Goal: Task Accomplishment & Management: Use online tool/utility

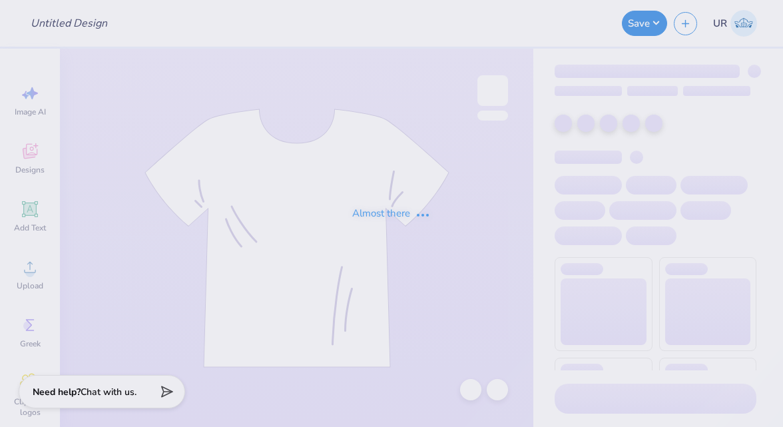
type input "Crewneck for block islnd"
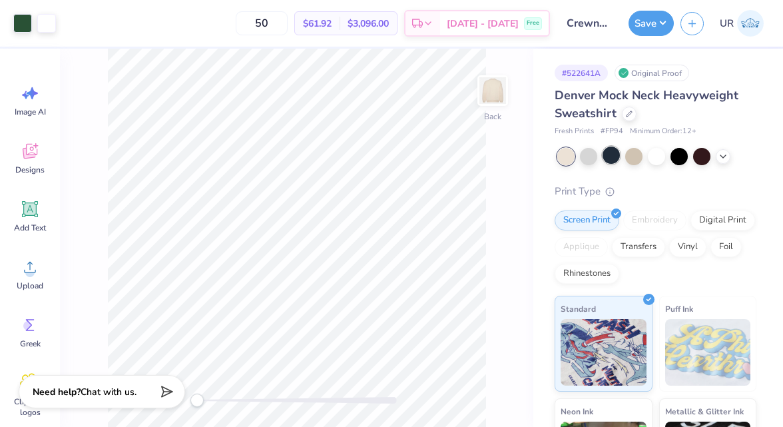
click at [617, 157] on div at bounding box center [611, 155] width 17 height 17
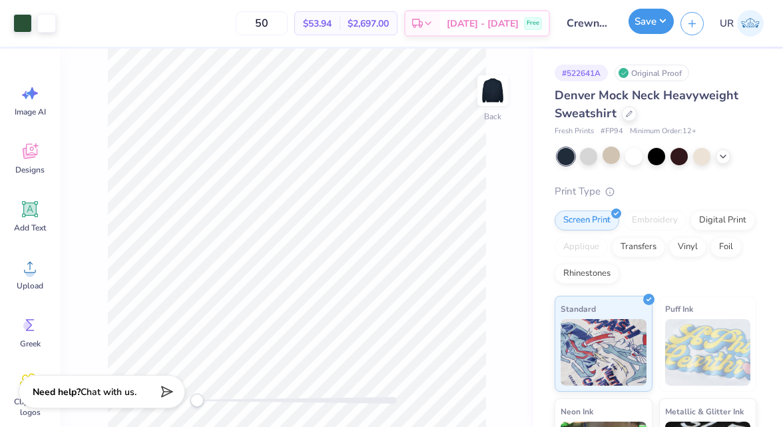
click at [651, 21] on button "Save" at bounding box center [651, 21] width 45 height 25
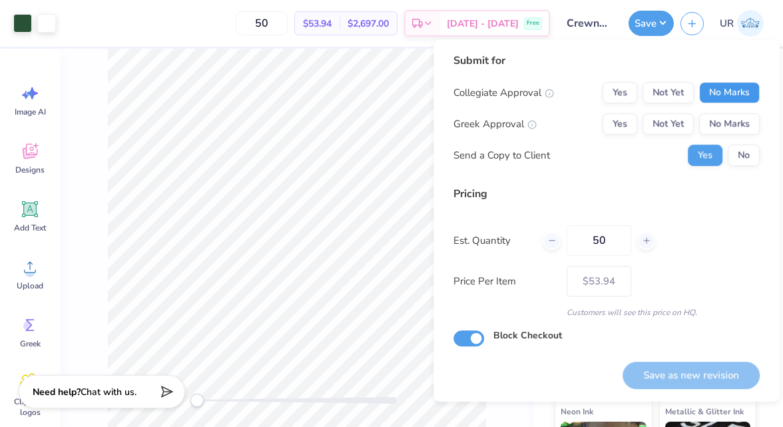
click at [733, 97] on button "No Marks" at bounding box center [729, 92] width 61 height 21
click at [714, 121] on button "No Marks" at bounding box center [729, 123] width 61 height 21
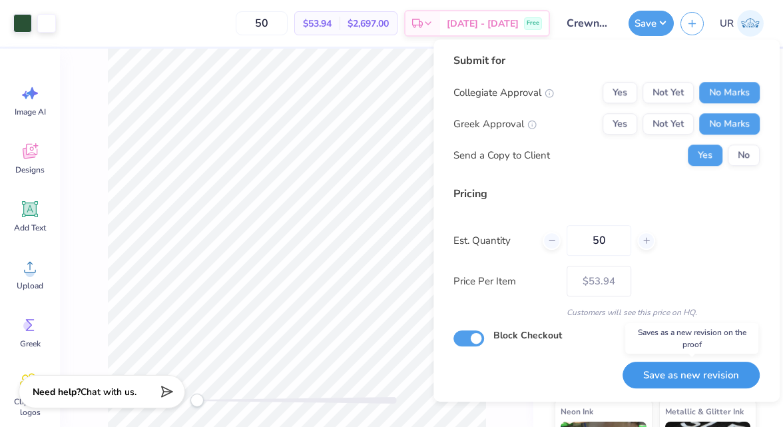
click at [695, 378] on button "Save as new revision" at bounding box center [691, 375] width 137 height 27
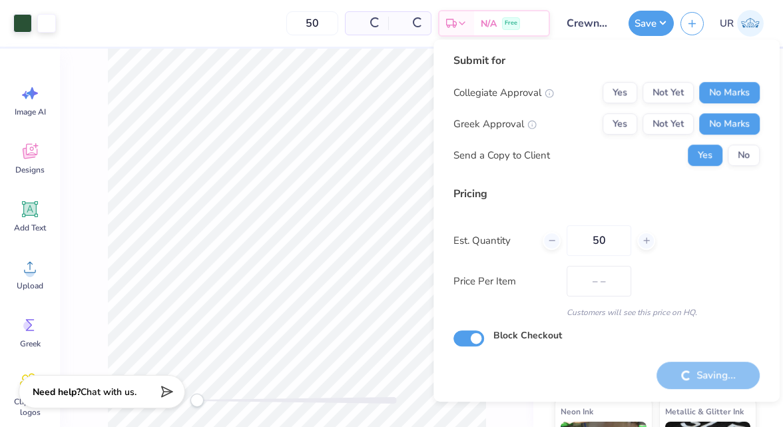
type input "$53.94"
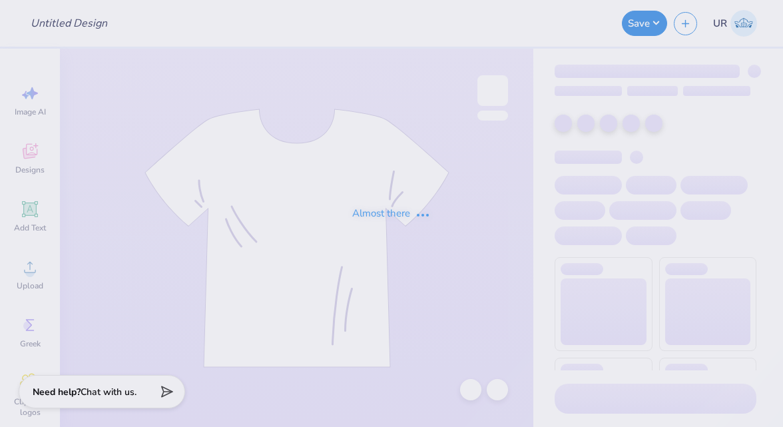
type input "VEX Robotics Shirt #2"
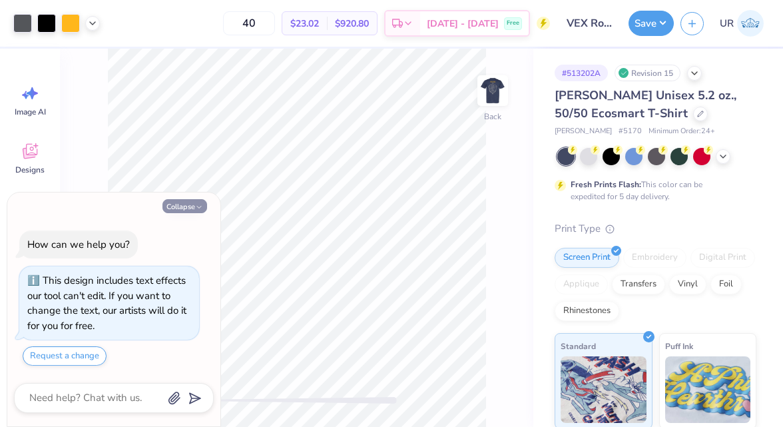
click at [203, 206] on icon "button" at bounding box center [199, 207] width 8 height 8
type textarea "x"
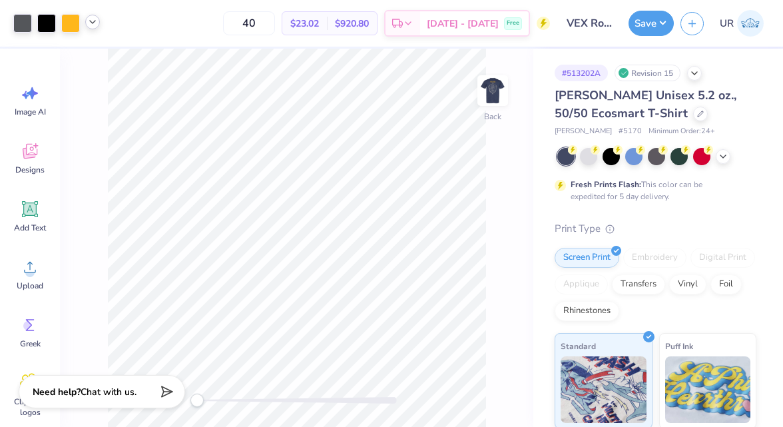
click at [90, 22] on icon at bounding box center [92, 22] width 11 height 11
click at [93, 23] on icon at bounding box center [92, 22] width 11 height 11
click at [93, 25] on icon at bounding box center [92, 22] width 11 height 11
click at [502, 84] on img at bounding box center [492, 90] width 53 height 53
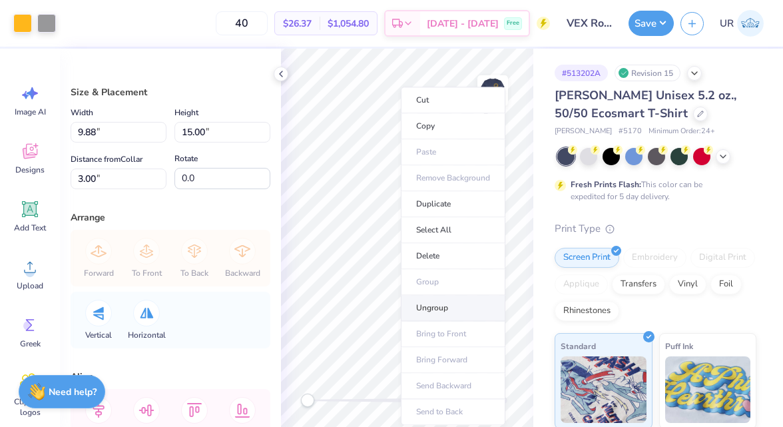
click at [434, 300] on li "Ungroup" at bounding box center [453, 308] width 105 height 26
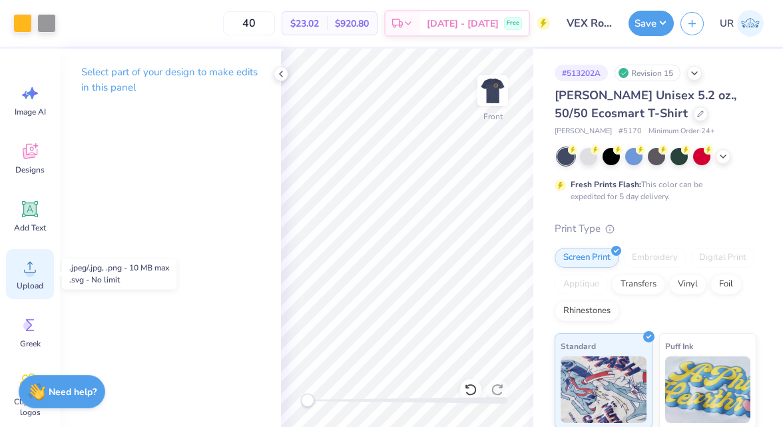
click at [36, 280] on div "Upload" at bounding box center [30, 274] width 48 height 50
click at [27, 263] on icon at bounding box center [30, 267] width 20 height 20
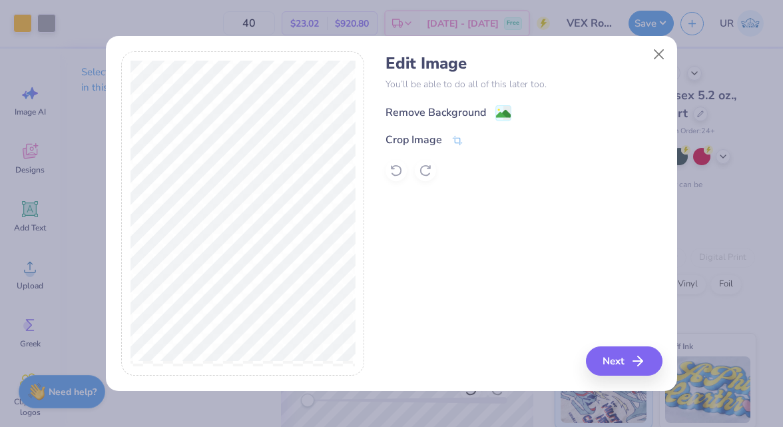
click at [462, 106] on div "Remove Background" at bounding box center [436, 113] width 101 height 16
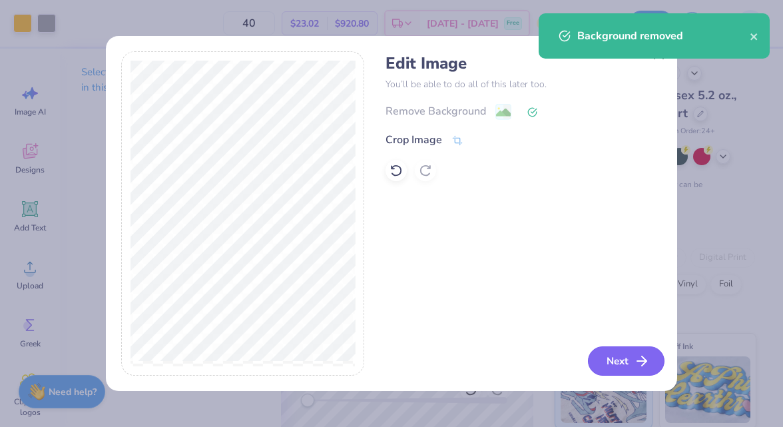
click at [628, 352] on button "Next" at bounding box center [626, 360] width 77 height 29
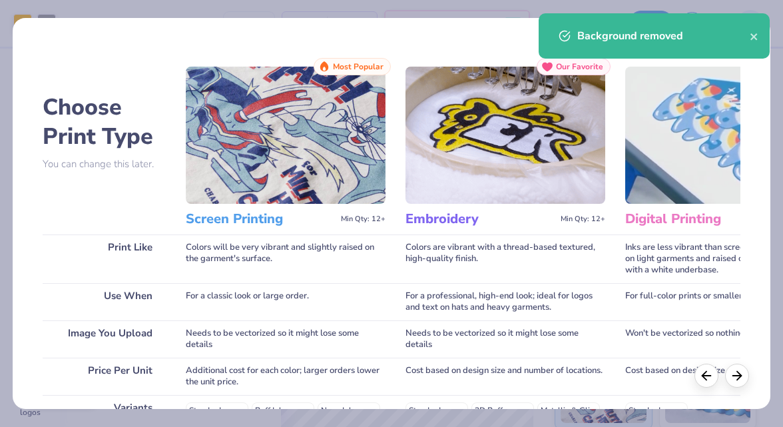
scroll to position [236, 0]
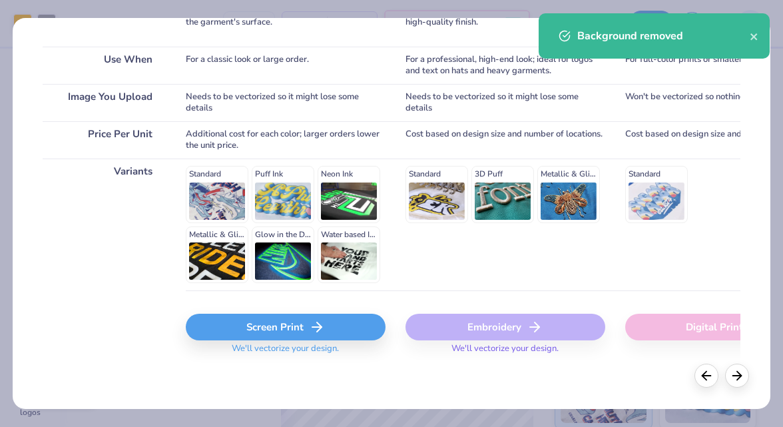
click at [321, 328] on icon at bounding box center [317, 327] width 16 height 16
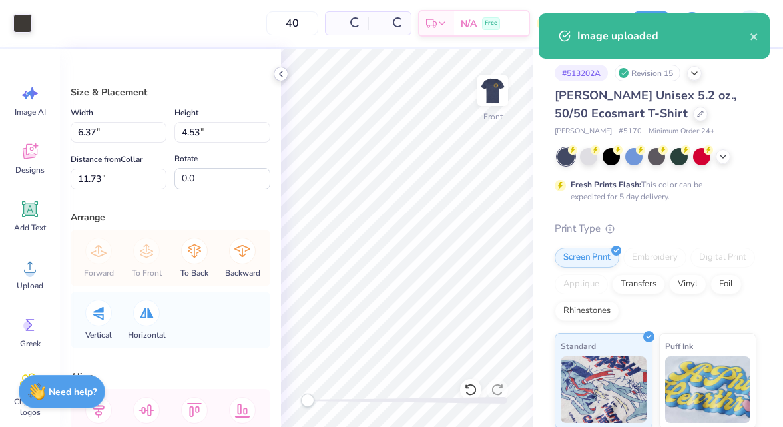
click at [285, 77] on icon at bounding box center [281, 74] width 11 height 11
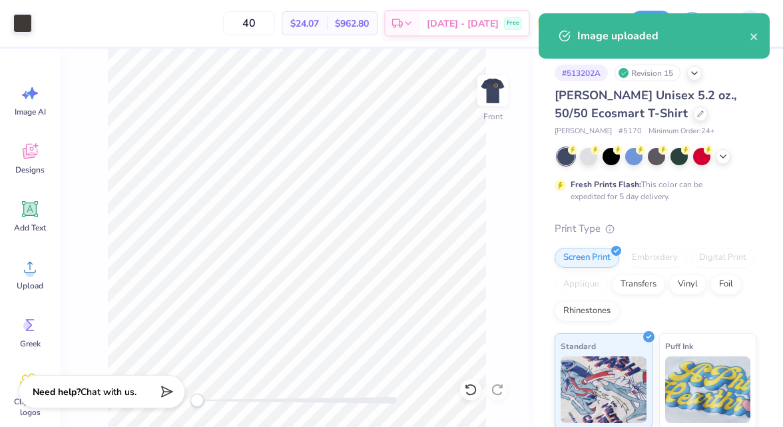
type input "0.26"
type input "0.48"
type input "8.48"
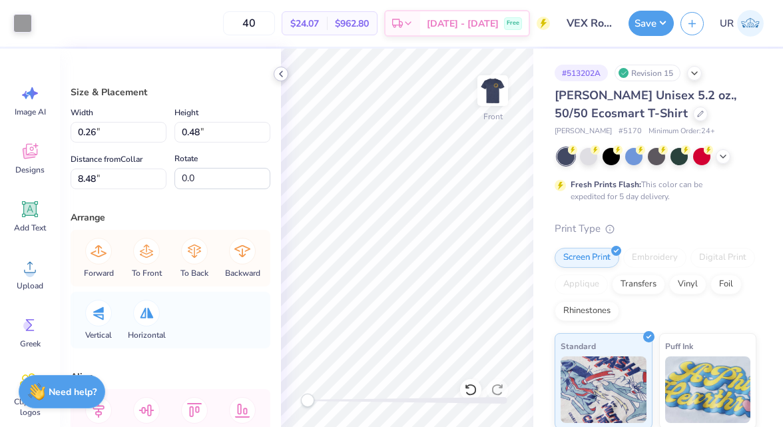
click at [282, 71] on polyline at bounding box center [281, 73] width 3 height 5
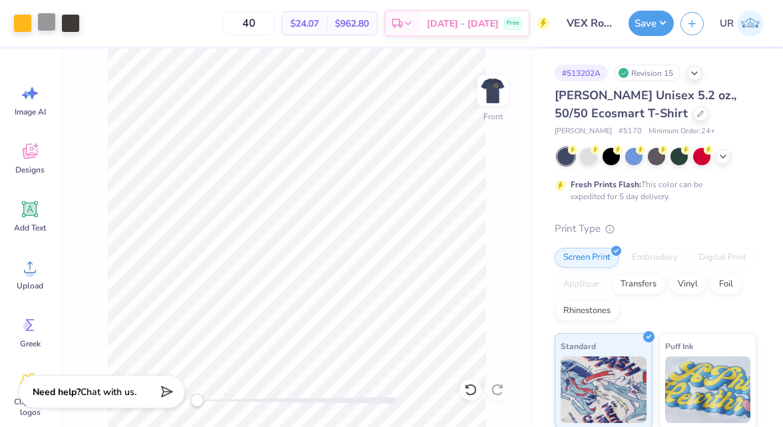
click at [39, 19] on div at bounding box center [46, 22] width 19 height 19
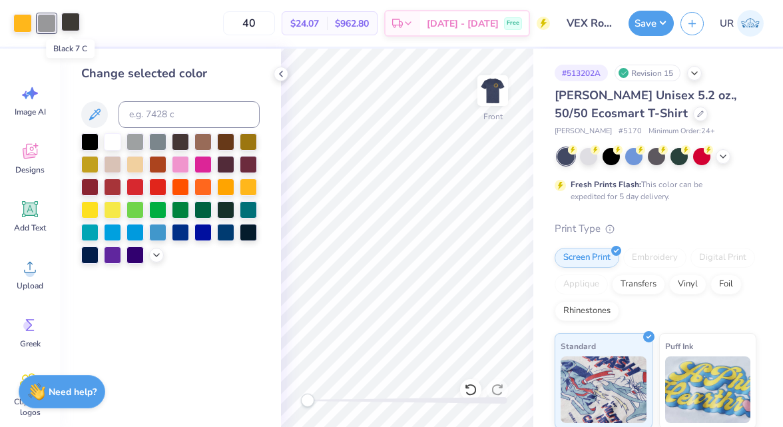
click at [72, 21] on div at bounding box center [70, 22] width 19 height 19
click at [159, 119] on input at bounding box center [189, 114] width 141 height 27
type input "cool gray 7"
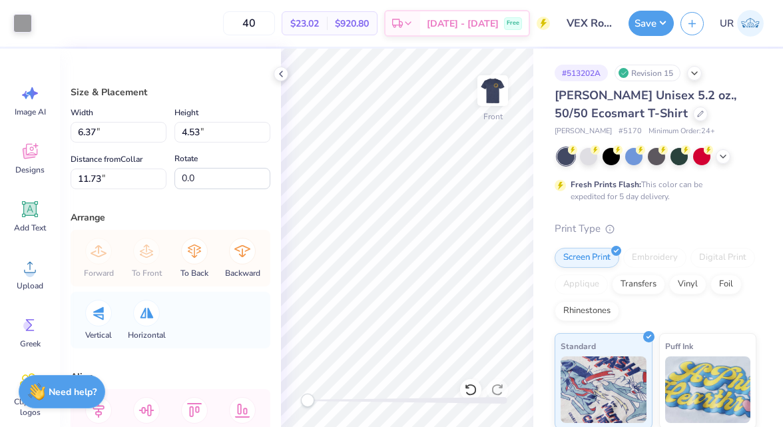
type input "2.33"
type input "1.66"
type input "2.33"
type input "1.66"
type input "10.89"
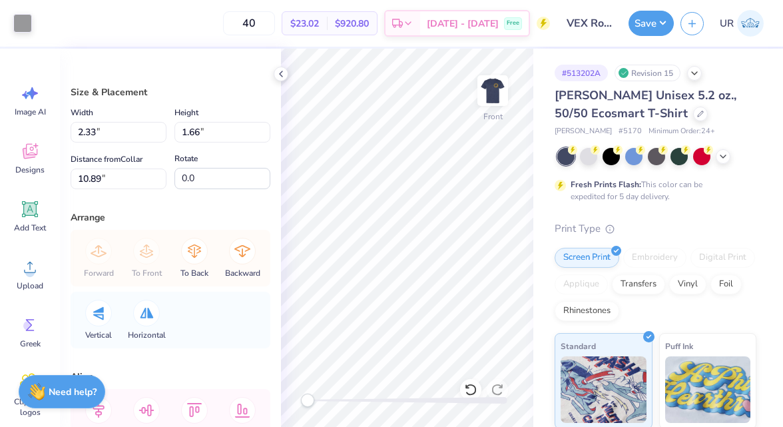
type input "2.57"
type input "1.83"
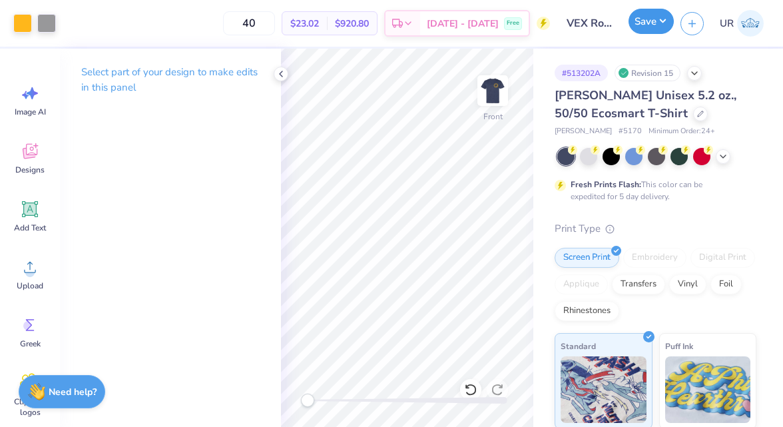
click at [647, 19] on button "Save" at bounding box center [651, 21] width 45 height 25
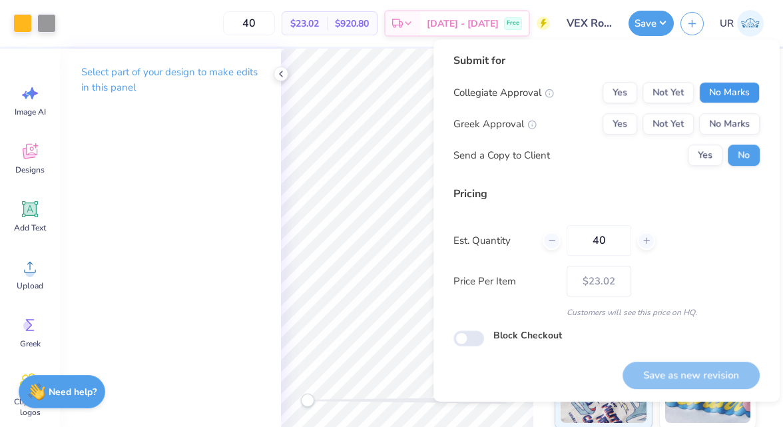
click at [725, 85] on button "No Marks" at bounding box center [729, 92] width 61 height 21
click at [729, 127] on button "No Marks" at bounding box center [729, 123] width 61 height 21
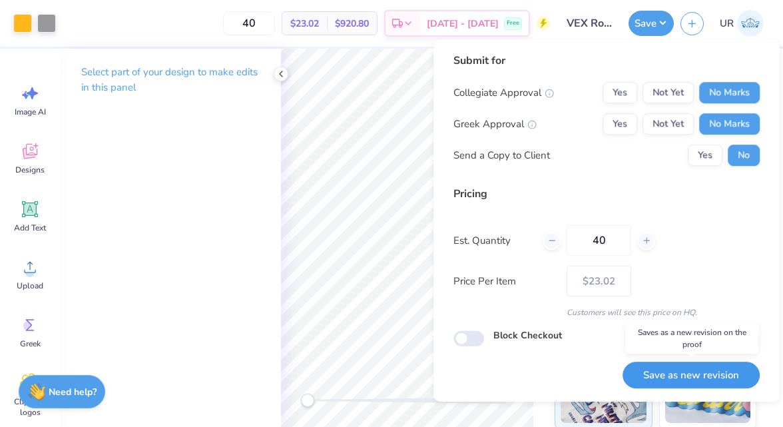
click at [668, 368] on button "Save as new revision" at bounding box center [691, 375] width 137 height 27
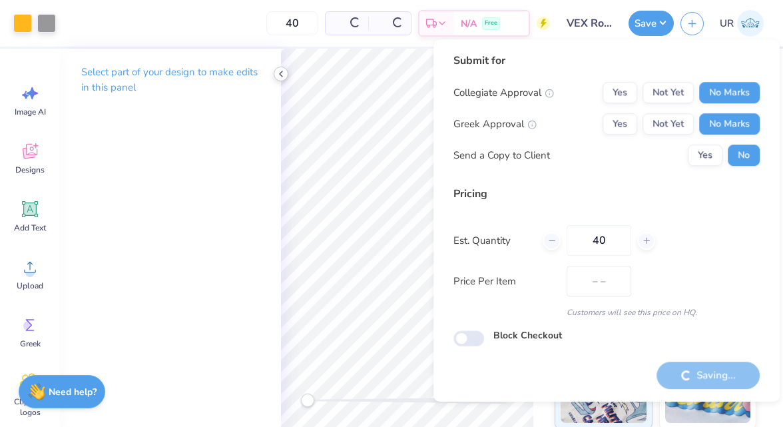
type input "$23.02"
click at [281, 75] on icon at bounding box center [281, 74] width 11 height 11
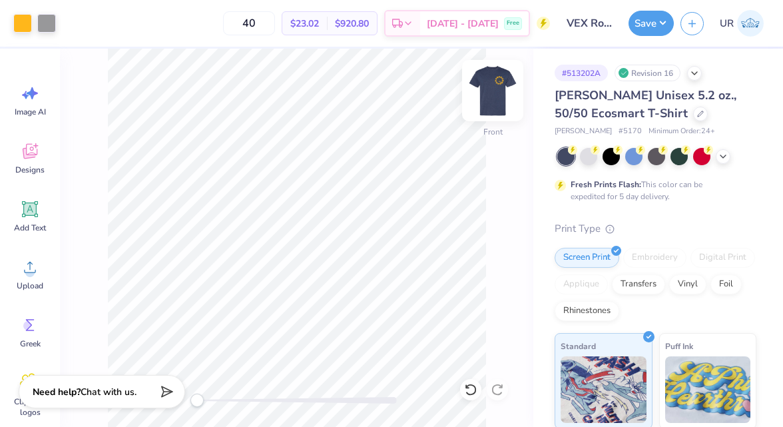
click at [499, 82] on img at bounding box center [492, 90] width 53 height 53
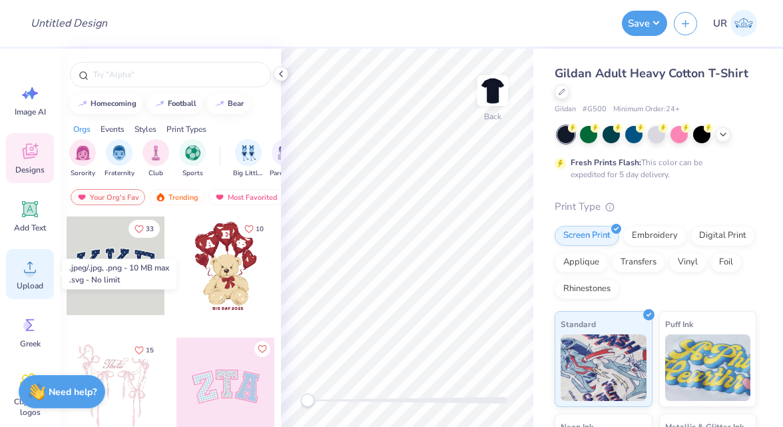
click at [34, 268] on icon at bounding box center [30, 267] width 20 height 20
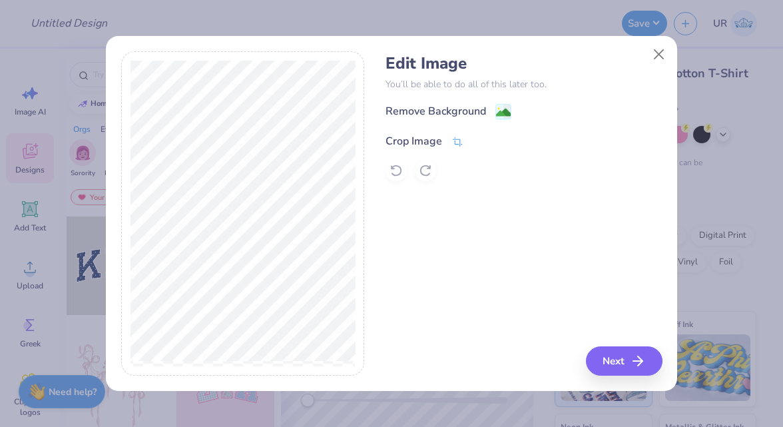
click at [426, 142] on div "Crop Image" at bounding box center [414, 141] width 57 height 16
click at [480, 145] on button at bounding box center [480, 140] width 14 height 14
click at [465, 105] on div "Remove Background" at bounding box center [436, 113] width 101 height 16
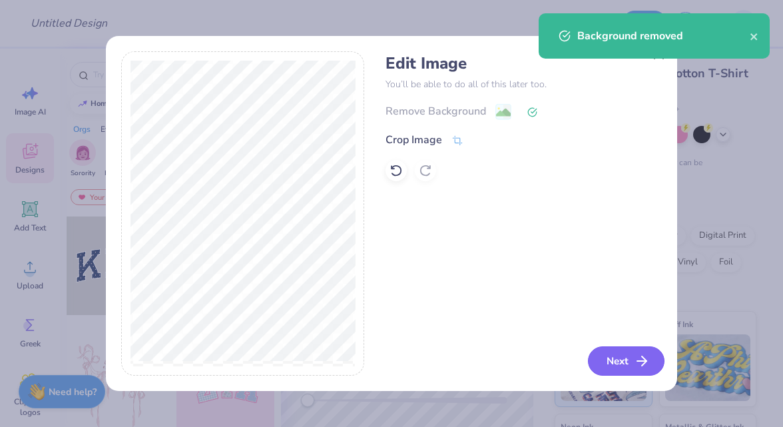
click at [645, 368] on icon "button" at bounding box center [642, 361] width 16 height 16
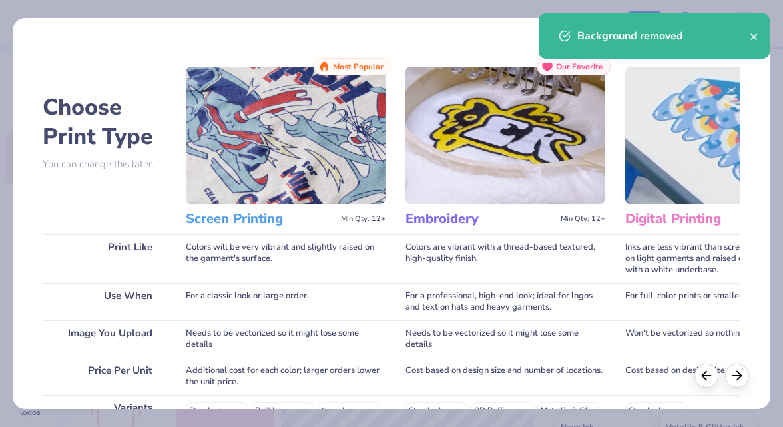
scroll to position [236, 0]
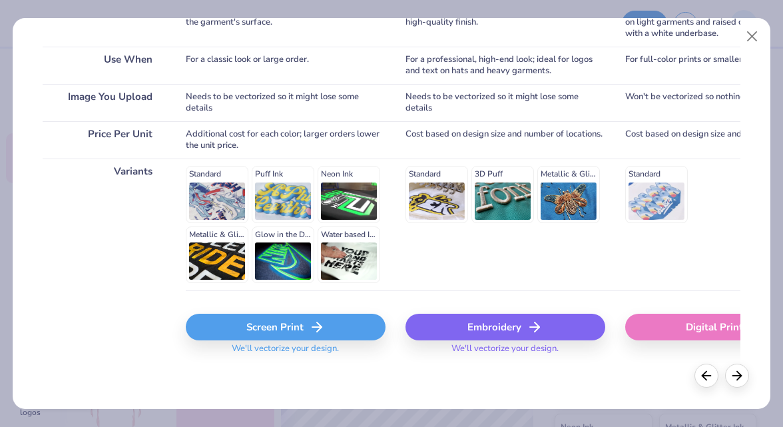
click at [296, 326] on div "Screen Print" at bounding box center [286, 327] width 200 height 27
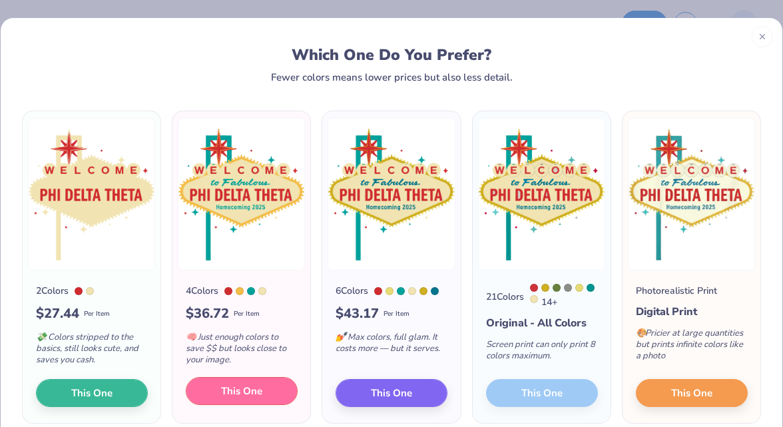
click at [241, 396] on span "This One" at bounding box center [241, 391] width 41 height 15
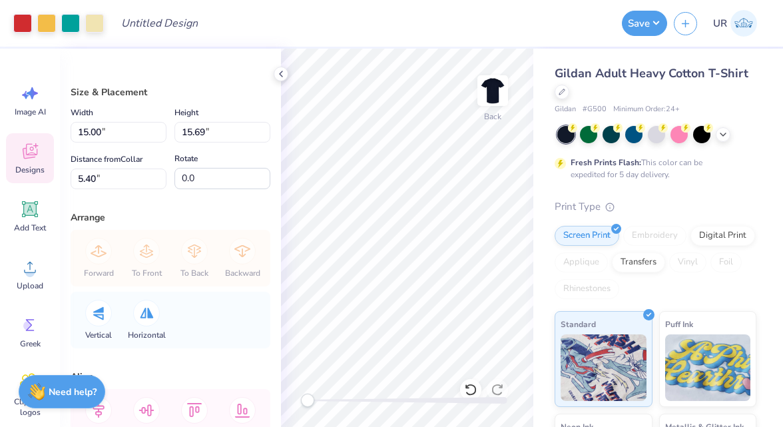
click at [31, 167] on span "Designs" at bounding box center [29, 170] width 29 height 11
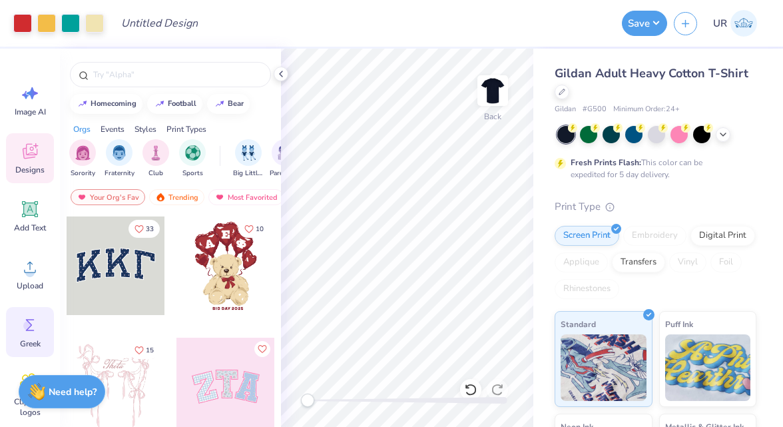
click at [19, 321] on div "Greek" at bounding box center [30, 332] width 48 height 50
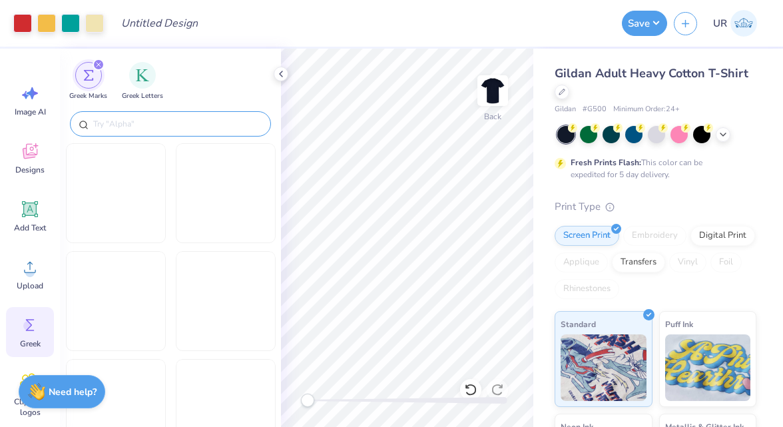
click at [167, 125] on input "text" at bounding box center [177, 123] width 171 height 13
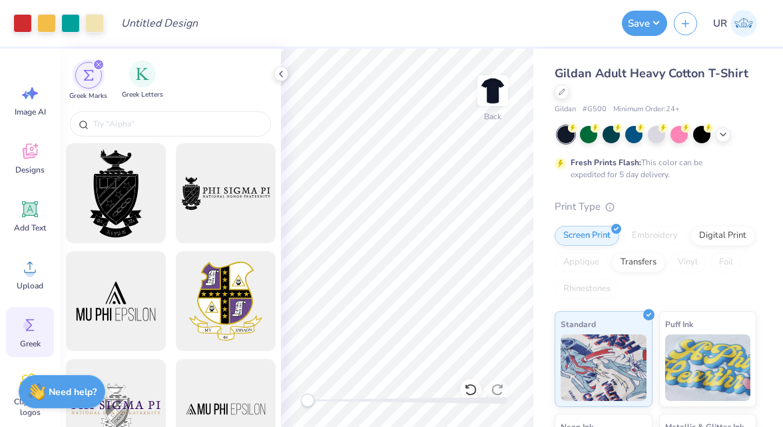
click at [142, 93] on span "Greek Letters" at bounding box center [142, 95] width 41 height 10
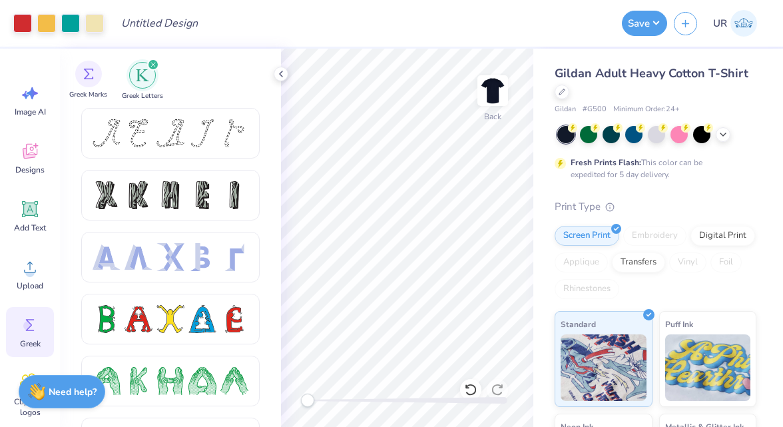
click at [103, 92] on span "Greek Marks" at bounding box center [88, 95] width 38 height 10
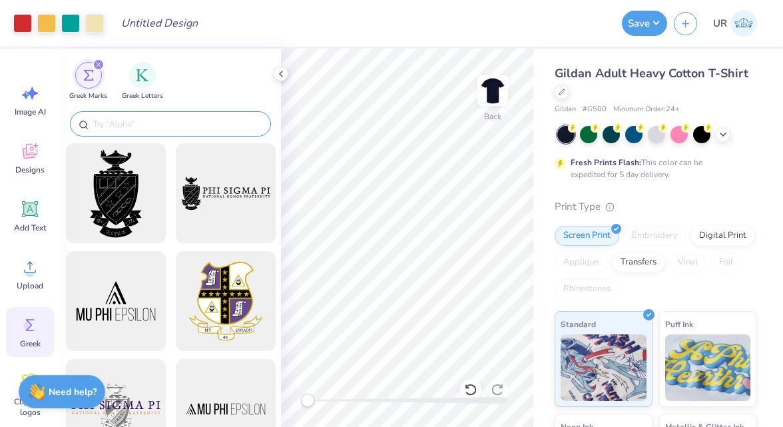
click at [109, 121] on input "text" at bounding box center [177, 123] width 171 height 13
paste input "phi delta theta"
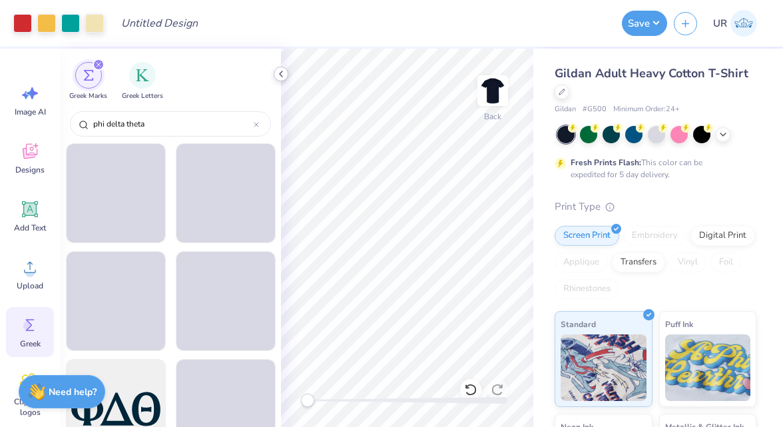
type input "phi delta theta"
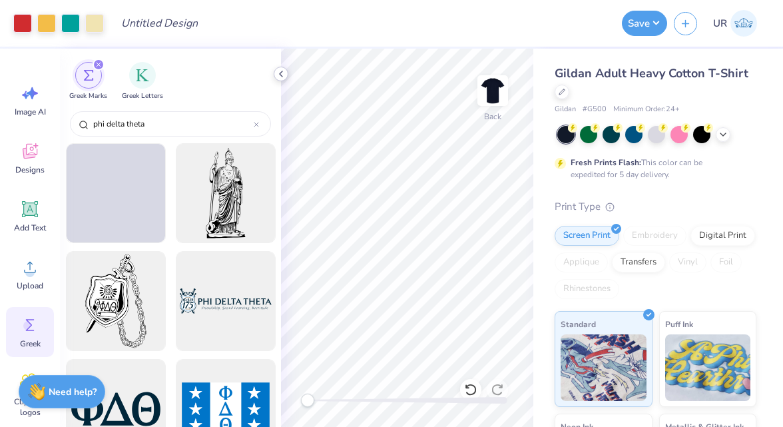
click at [283, 75] on icon at bounding box center [281, 74] width 11 height 11
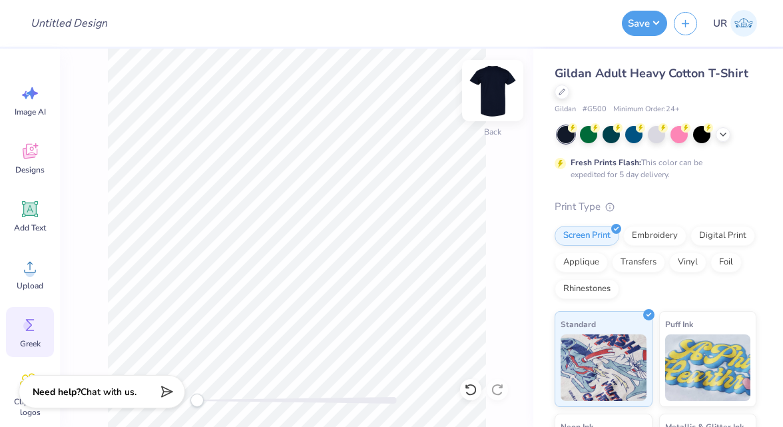
click at [505, 83] on img at bounding box center [492, 90] width 53 height 53
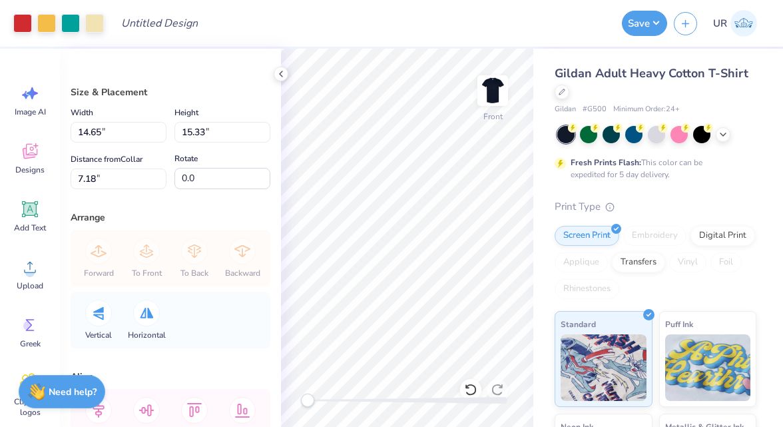
type input "12.46"
type input "13.04"
type input "9.47"
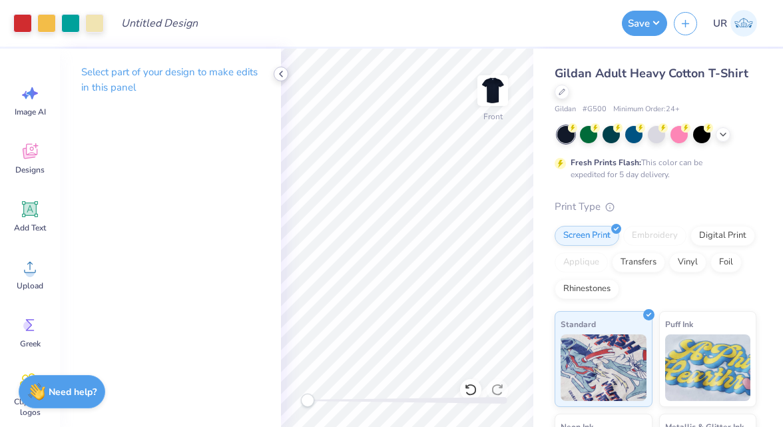
click at [283, 70] on icon at bounding box center [281, 74] width 11 height 11
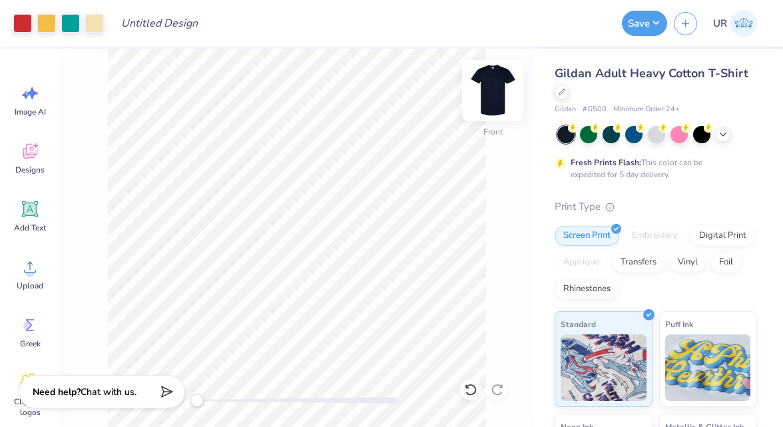
click at [493, 91] on img at bounding box center [492, 90] width 53 height 53
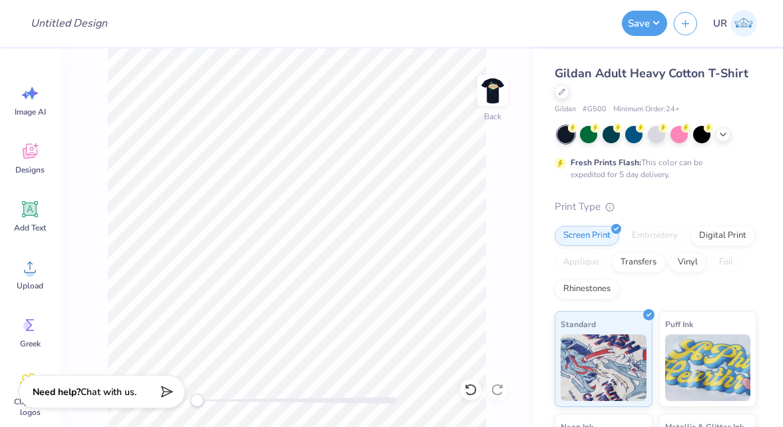
click at [493, 91] on img at bounding box center [493, 90] width 27 height 27
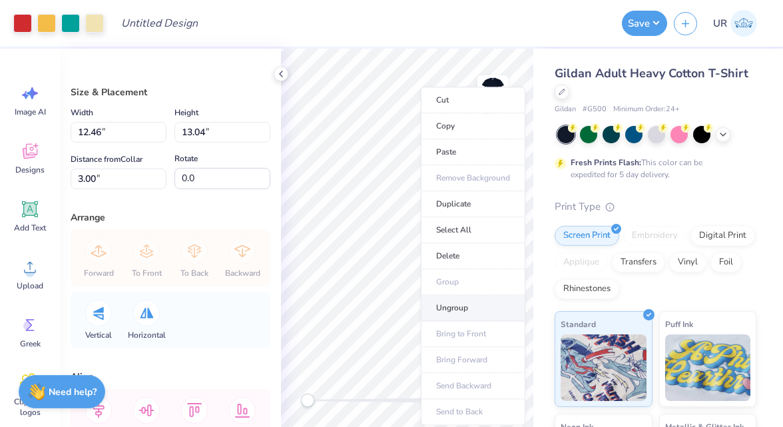
click at [452, 302] on li "Ungroup" at bounding box center [473, 308] width 105 height 26
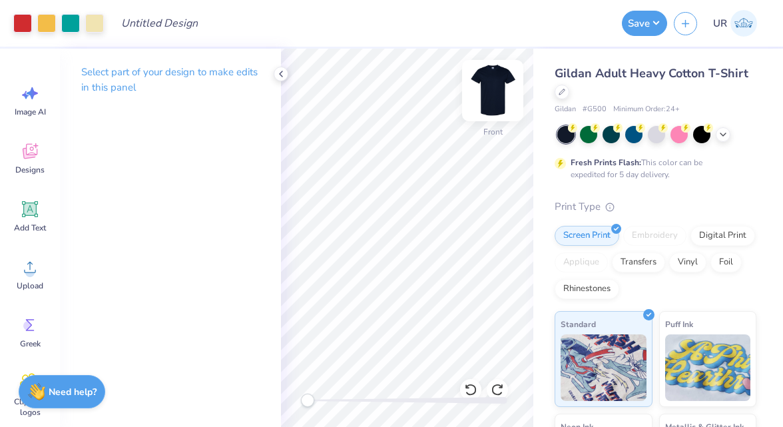
click at [505, 94] on img at bounding box center [492, 90] width 53 height 53
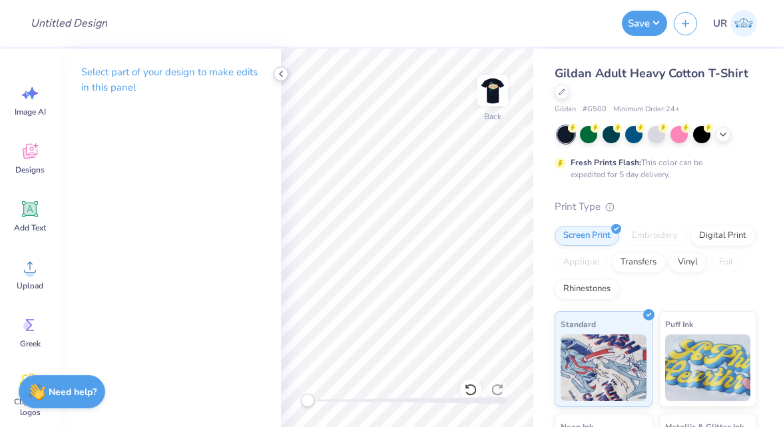
click at [284, 78] on icon at bounding box center [281, 74] width 11 height 11
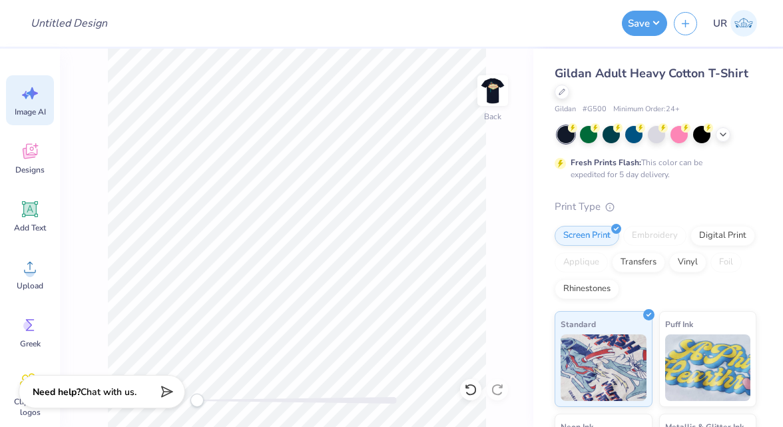
click at [31, 107] on span "Image AI" at bounding box center [30, 112] width 31 height 11
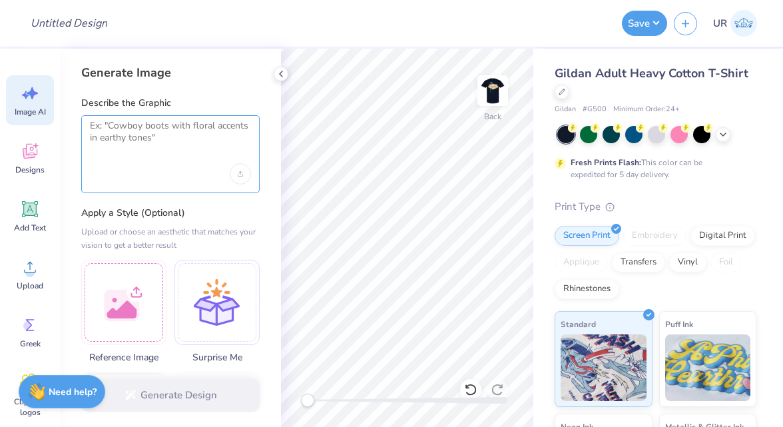
click at [155, 151] on textarea at bounding box center [170, 136] width 161 height 33
type textarea "F"
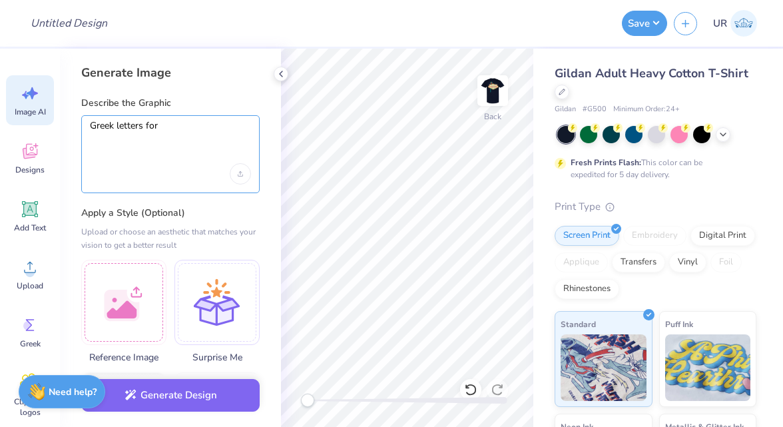
paste textarea "phi delta theta"
type textarea "Greek letters for phi delta theta in vegas theme"
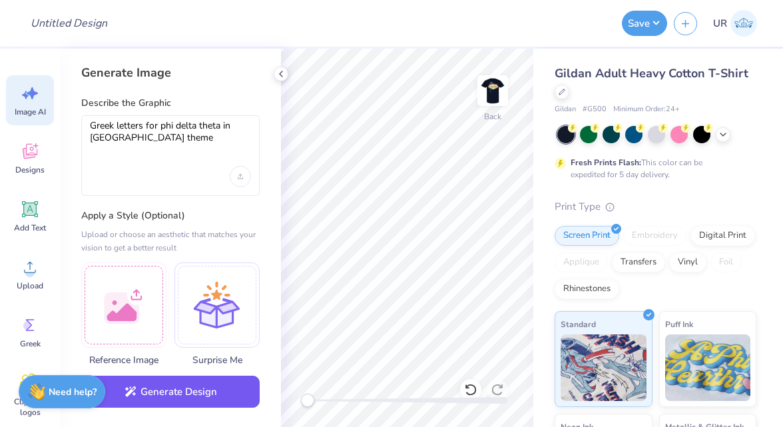
click at [157, 389] on button "Generate Design" at bounding box center [170, 392] width 179 height 33
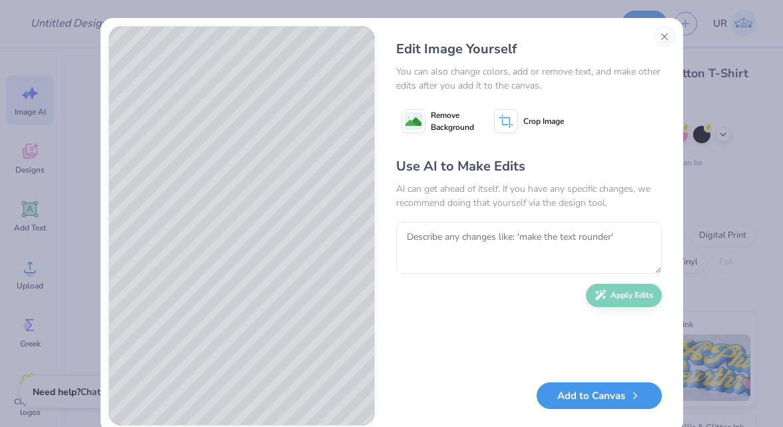
click at [577, 394] on button "Add to Canvas" at bounding box center [599, 395] width 125 height 27
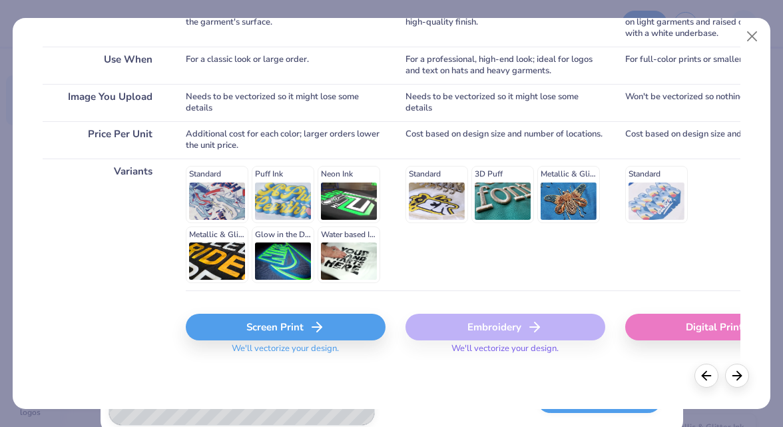
click at [238, 320] on div "Screen Print" at bounding box center [286, 327] width 200 height 27
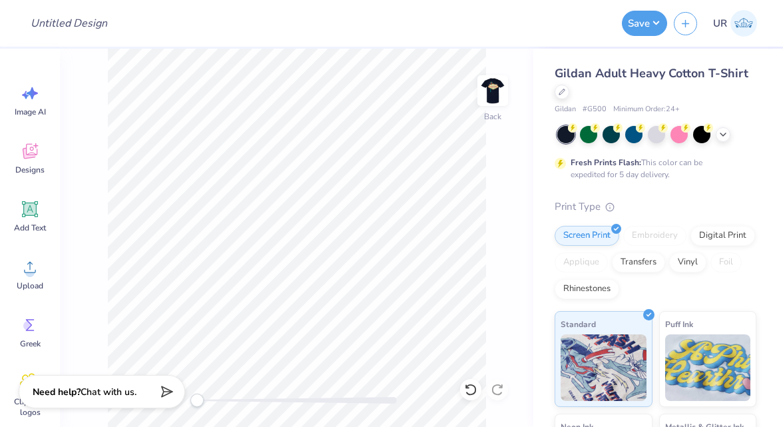
scroll to position [0, 0]
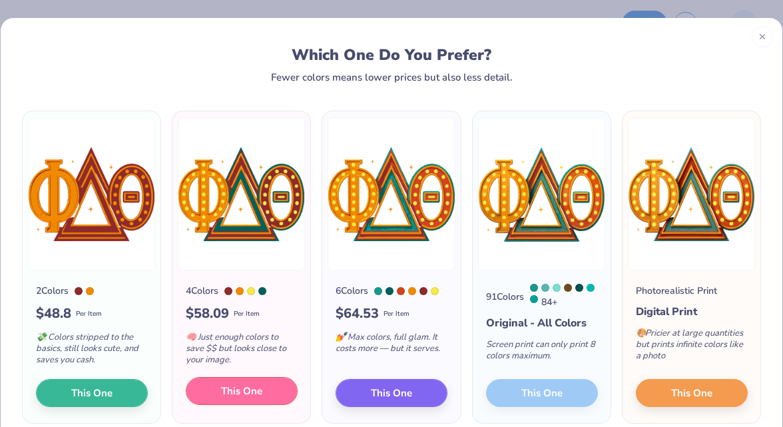
click at [259, 394] on span "This One" at bounding box center [241, 391] width 41 height 15
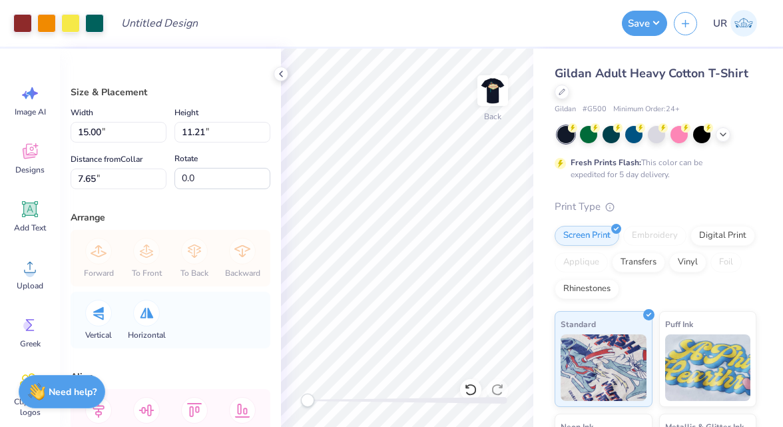
type input "5.21"
type input "3.89"
type input "14.96"
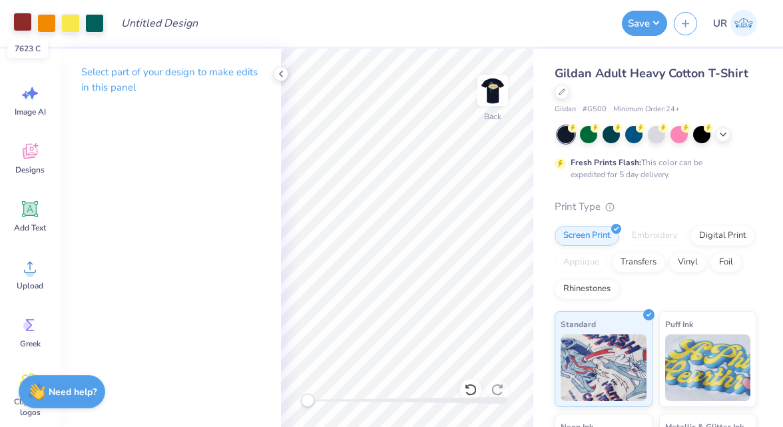
click at [20, 21] on div at bounding box center [22, 22] width 19 height 19
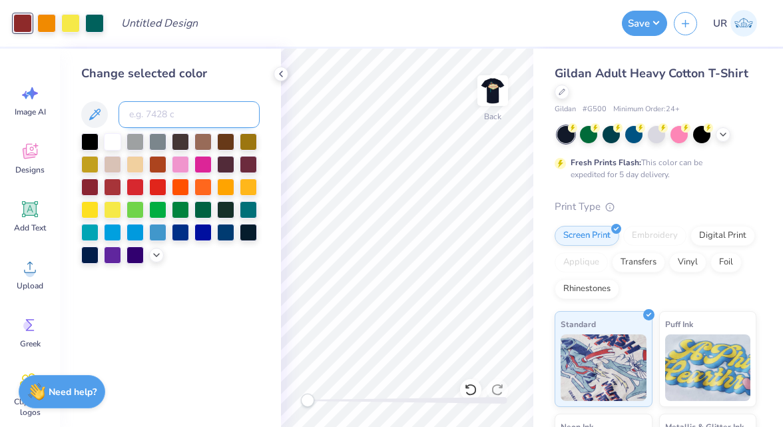
click at [143, 120] on input at bounding box center [189, 114] width 141 height 27
type input "101"
click at [282, 70] on icon at bounding box center [281, 74] width 11 height 11
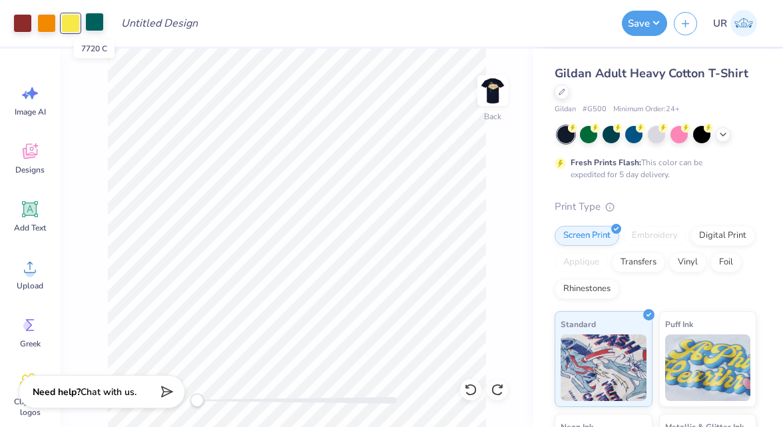
click at [91, 23] on div at bounding box center [94, 22] width 19 height 19
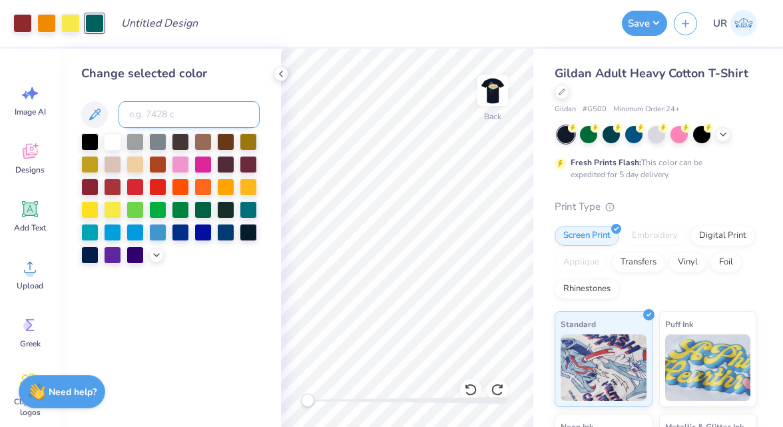
click at [145, 112] on input at bounding box center [189, 114] width 141 height 27
type input "7623"
click at [284, 73] on icon at bounding box center [281, 74] width 11 height 11
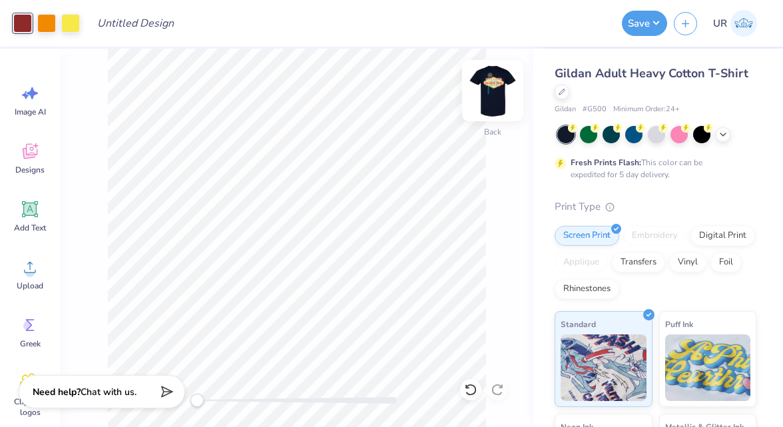
click at [492, 85] on img at bounding box center [492, 90] width 53 height 53
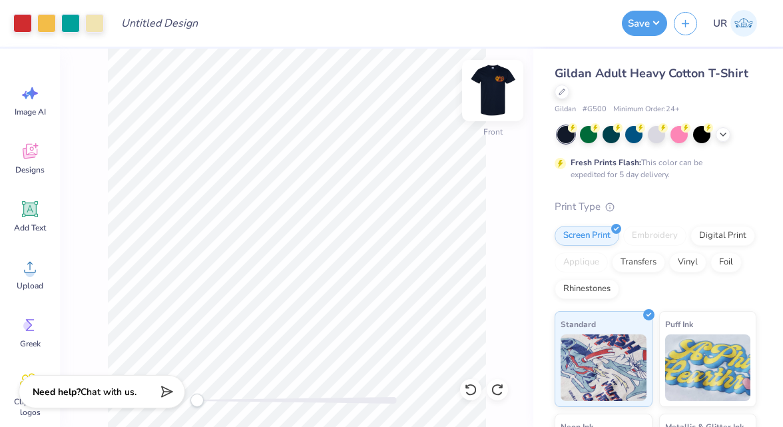
click at [503, 89] on img at bounding box center [492, 90] width 53 height 53
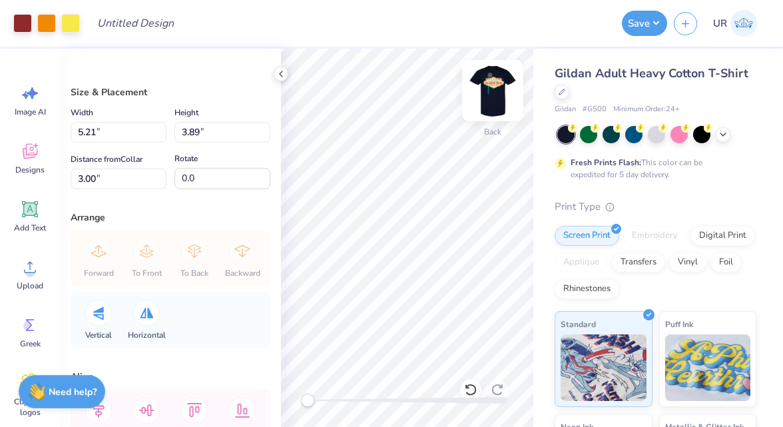
type input "4.65"
type input "3.47"
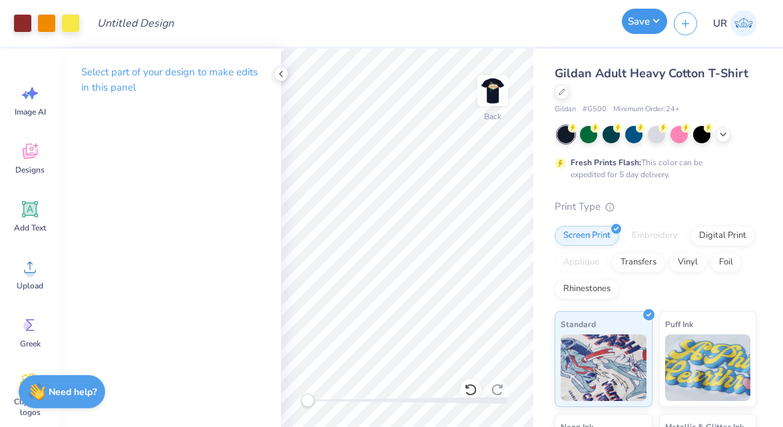
click at [647, 21] on button "Save" at bounding box center [644, 21] width 45 height 25
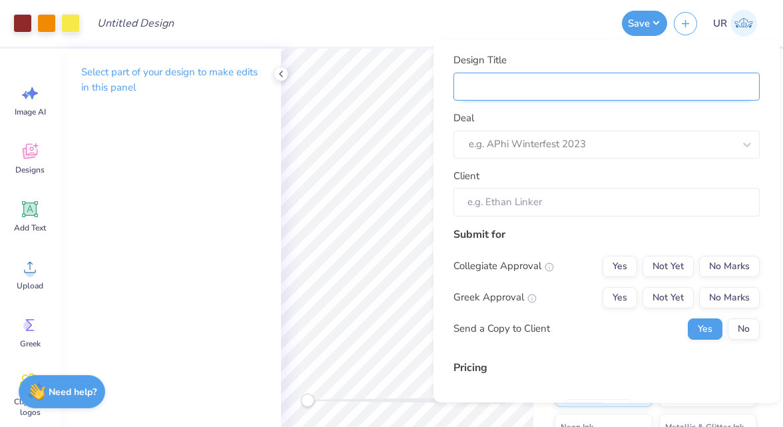
click at [623, 83] on input "Design Title" at bounding box center [607, 87] width 306 height 29
type input "H"
type input "Ho"
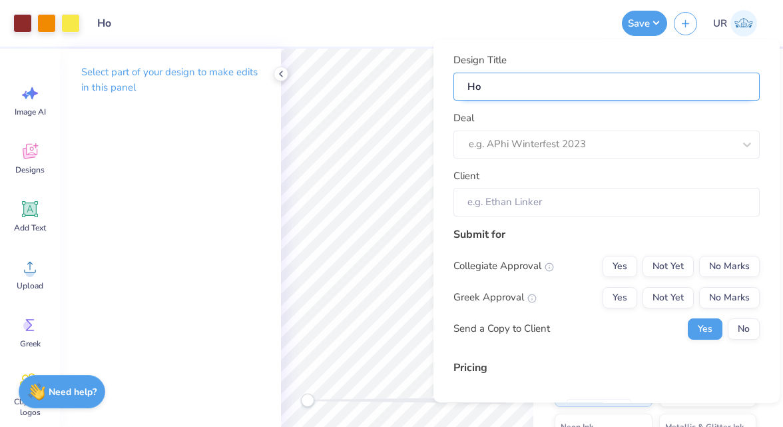
type input "Hom"
type input "Home"
type input "Homec"
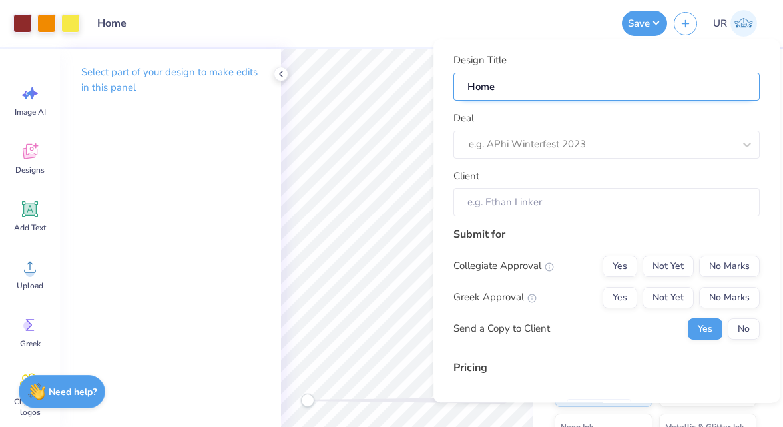
type input "Homec"
type input "Homeco"
type input "Homecom"
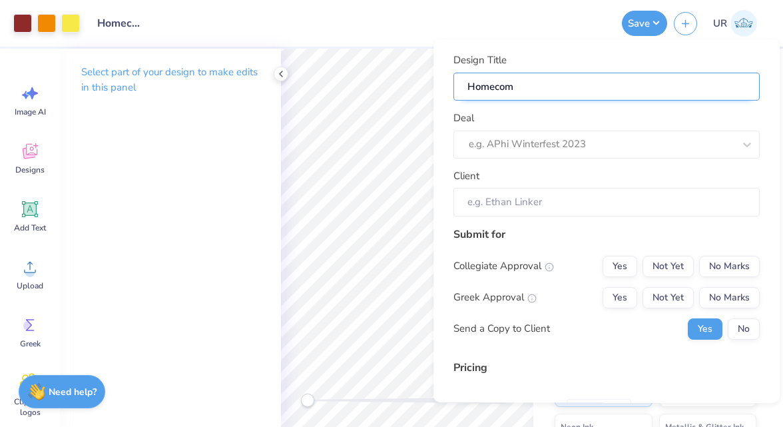
type input "Homecomi"
type input "Homecomin"
type input "Homecoming"
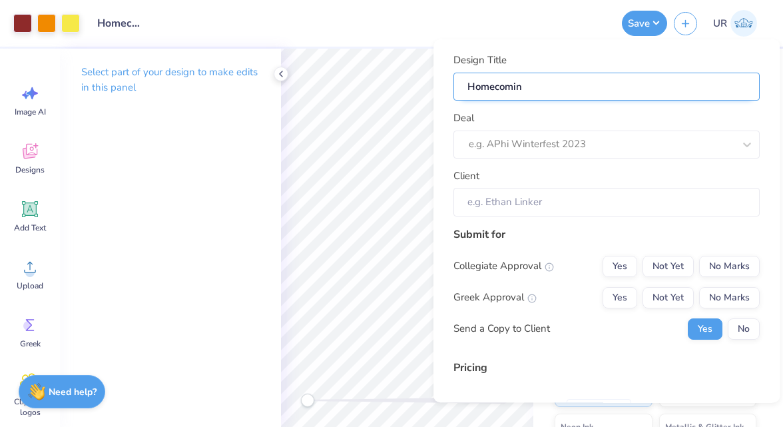
type input "Homecoming"
type input "Homecoming s"
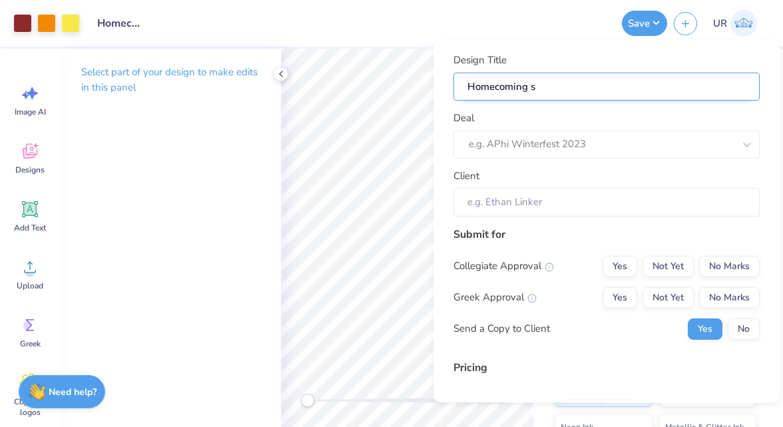
type input "Homecoming sh"
type input "Homecoming shi"
type input "Homecoming shir"
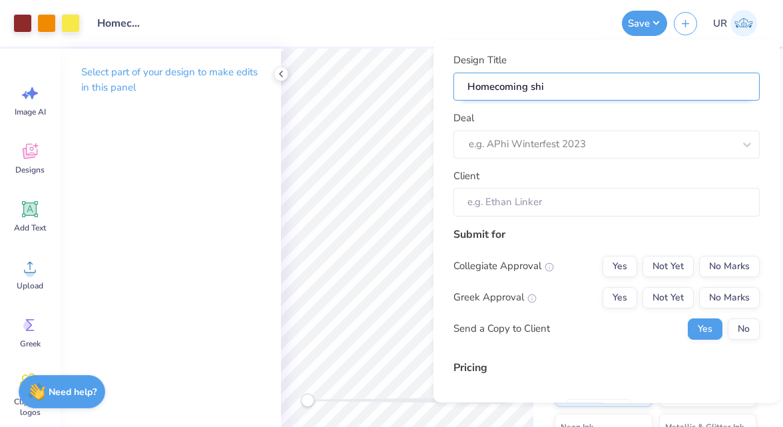
type input "Homecoming shir"
type input "Homecoming shirt"
type input "Homecoming shirts"
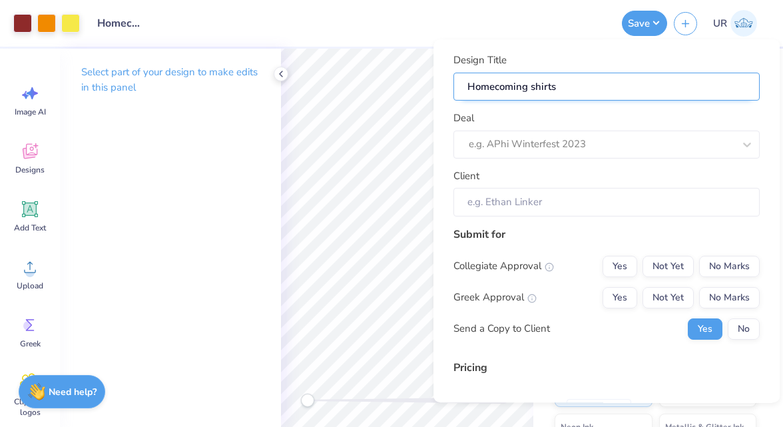
type input "Homecoming shirts"
type input "Homecoming shirts f"
type input "Homecoming shirts fo"
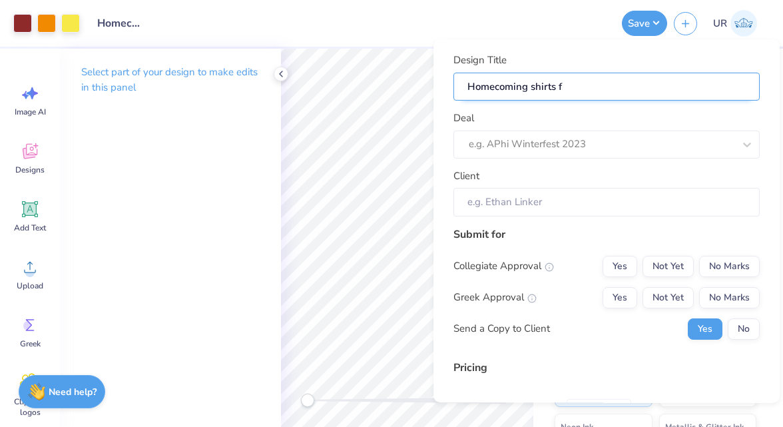
type input "Homecoming shirts fo"
type input "Homecoming shirts for"
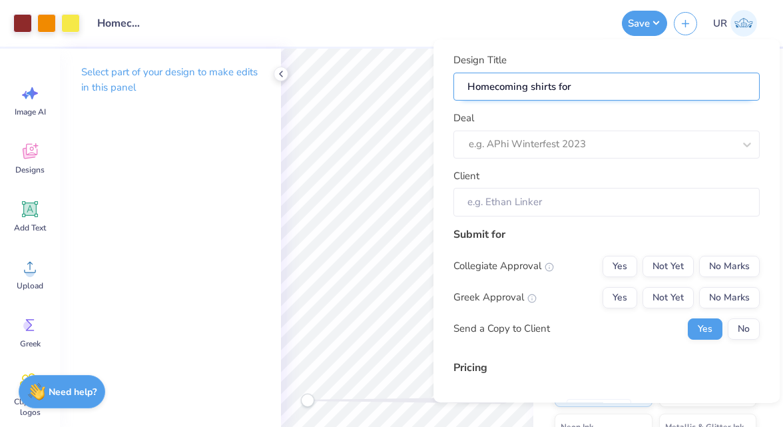
paste input "phi delta theta"
type input "Homecoming shirts for phi delta theta"
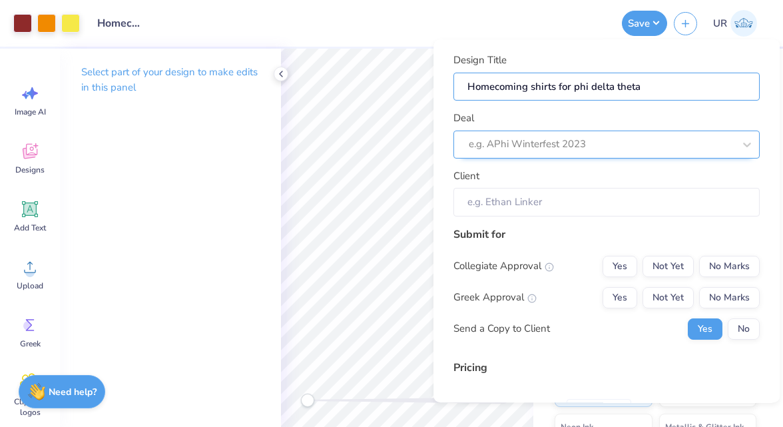
type input "Homecoming shirts for phi delta theta"
click at [577, 141] on div at bounding box center [588, 144] width 238 height 18
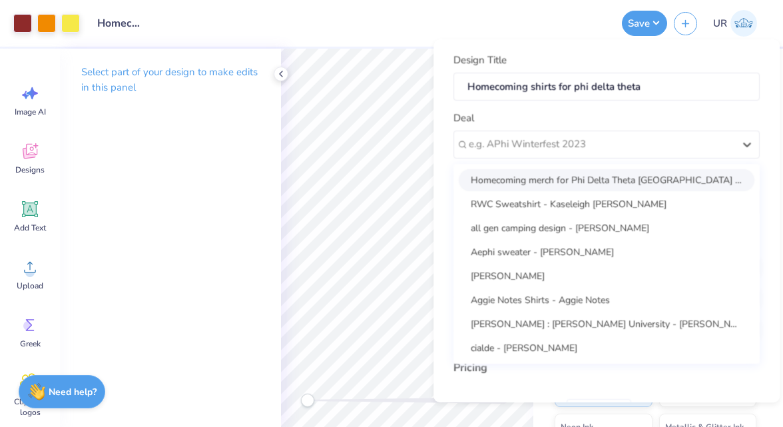
click at [581, 175] on div "Homecoming merch for Phi Delta Theta Bloomsburg University (passhe)" at bounding box center [607, 180] width 296 height 22
type input "Logan Schoen"
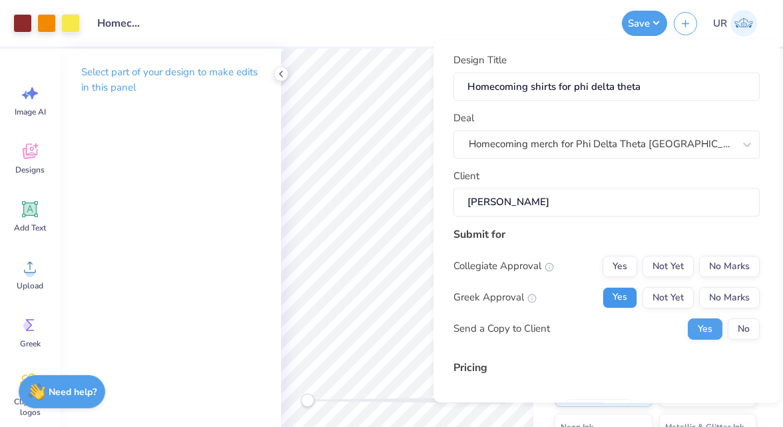
click at [621, 302] on button "Yes" at bounding box center [620, 297] width 35 height 21
click at [742, 260] on button "No Marks" at bounding box center [729, 266] width 61 height 21
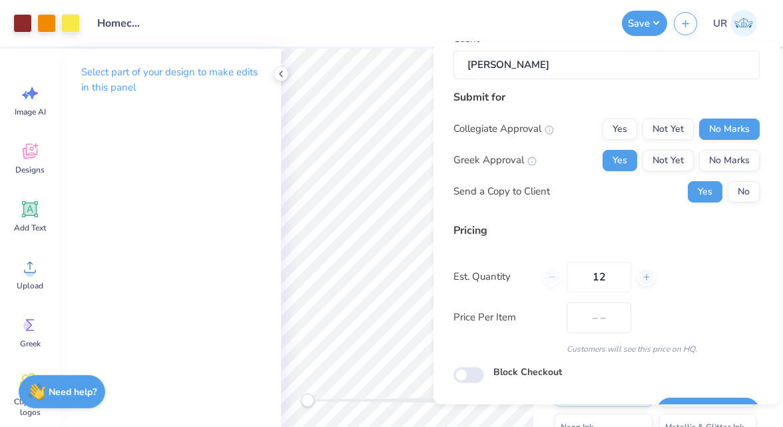
scroll to position [172, 0]
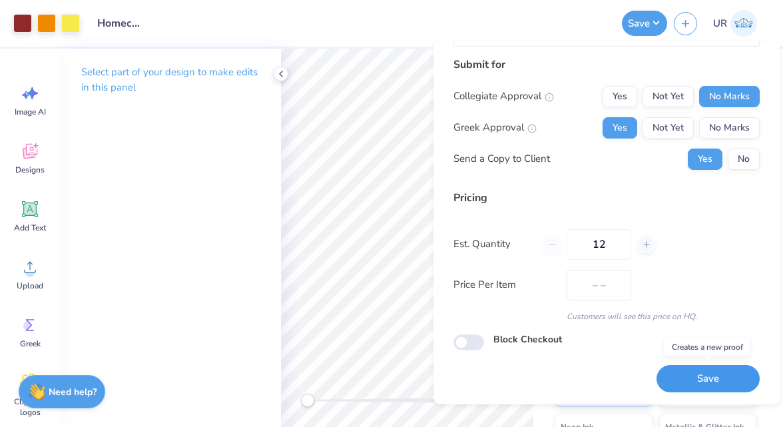
click at [679, 382] on button "Save" at bounding box center [708, 378] width 103 height 27
type input "$63.60"
click at [280, 73] on polyline at bounding box center [281, 73] width 3 height 5
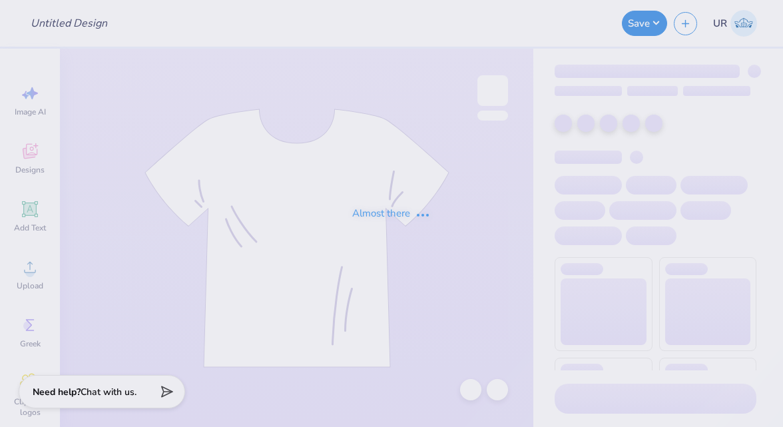
type input "[PERSON_NAME] : [US_STATE][GEOGRAPHIC_DATA]"
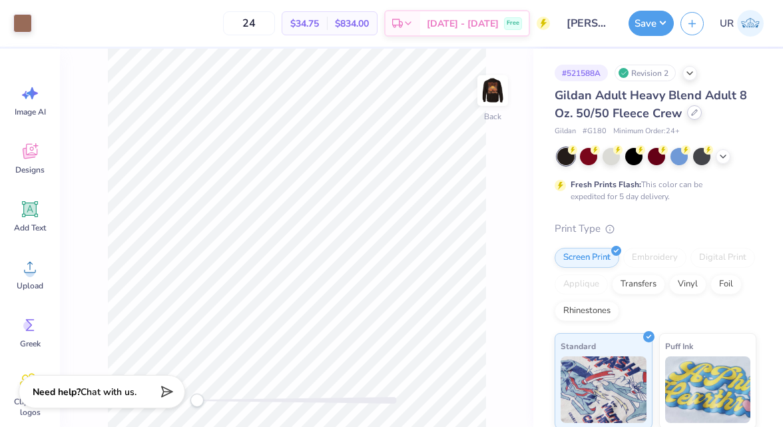
click at [693, 112] on icon at bounding box center [694, 112] width 7 height 7
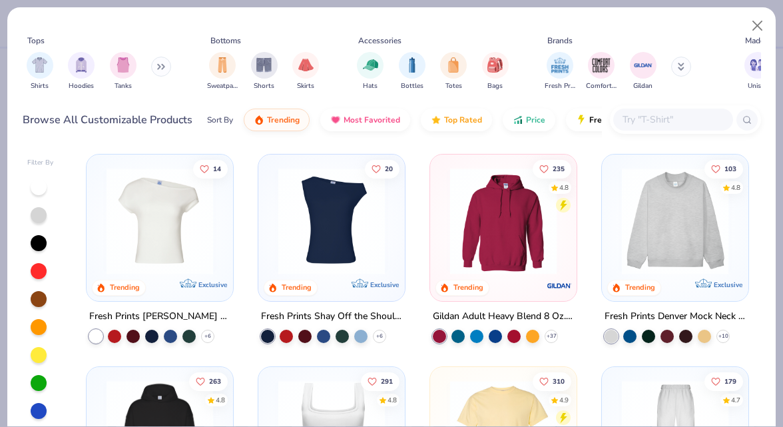
click at [643, 121] on input "text" at bounding box center [672, 119] width 103 height 15
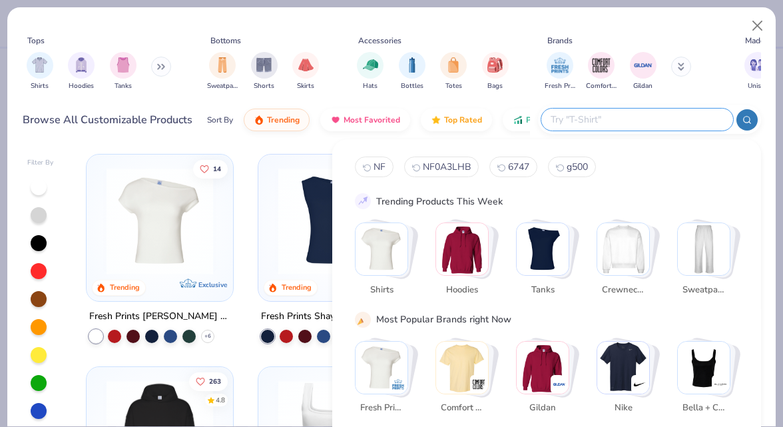
paste input "PC78H"
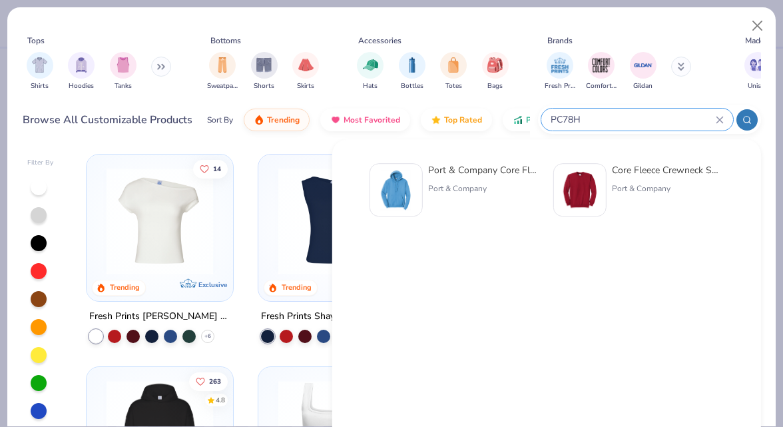
type input "PC78H"
click at [482, 173] on div "Port & Company Core Fleece Pullover Hooded Sweatshirt" at bounding box center [484, 170] width 112 height 14
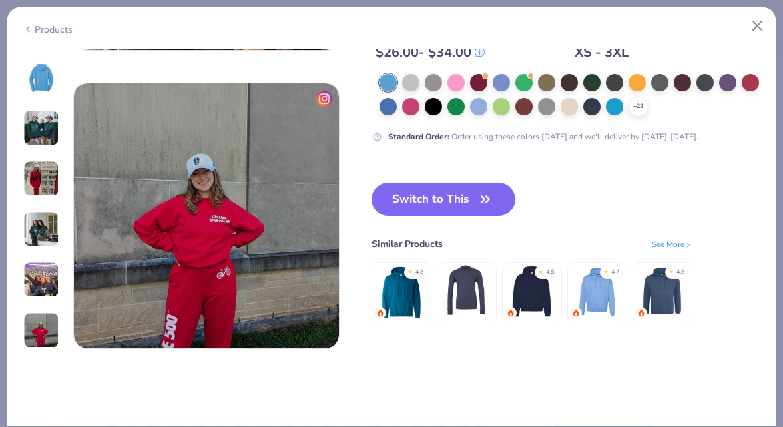
scroll to position [1796, 0]
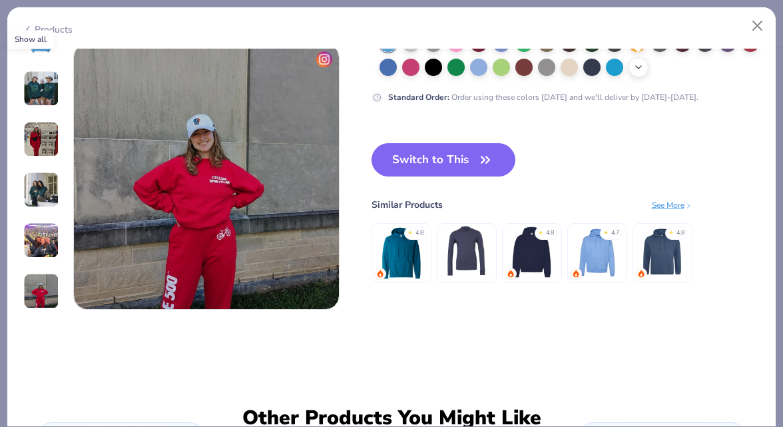
click at [647, 64] on div "+ 22" at bounding box center [639, 67] width 20 height 20
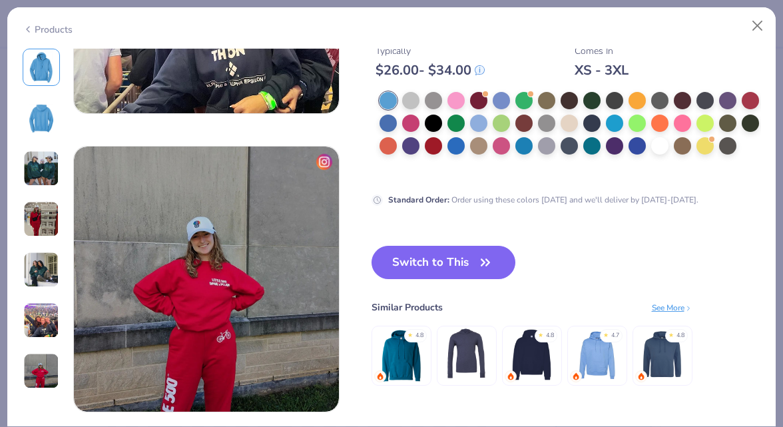
scroll to position [1678, 0]
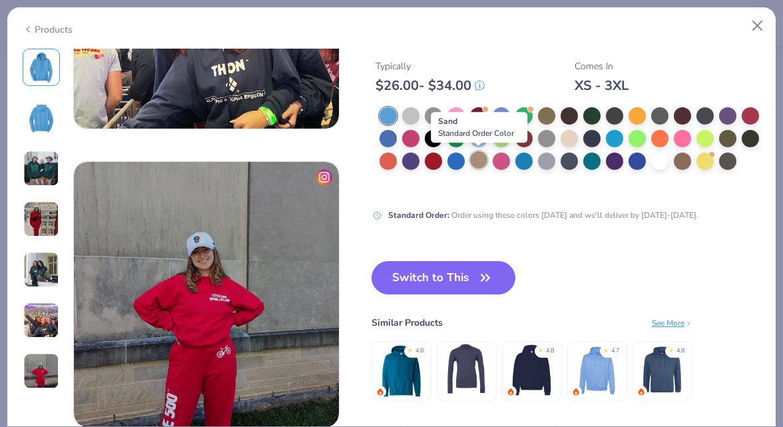
click at [478, 157] on div at bounding box center [478, 159] width 17 height 17
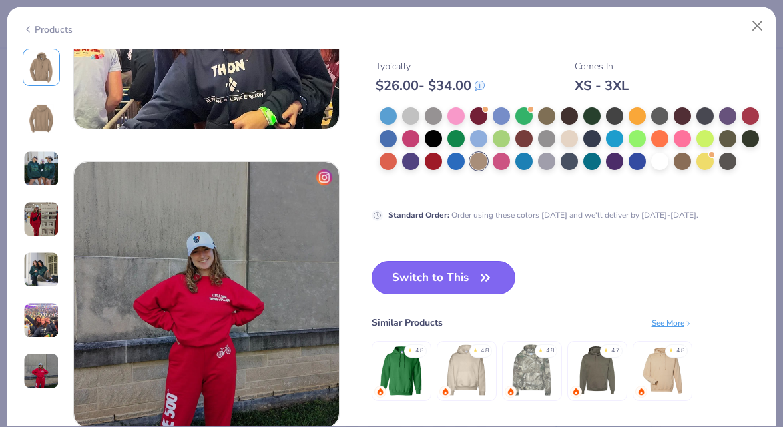
click at [442, 289] on button "Switch to This" at bounding box center [444, 277] width 145 height 33
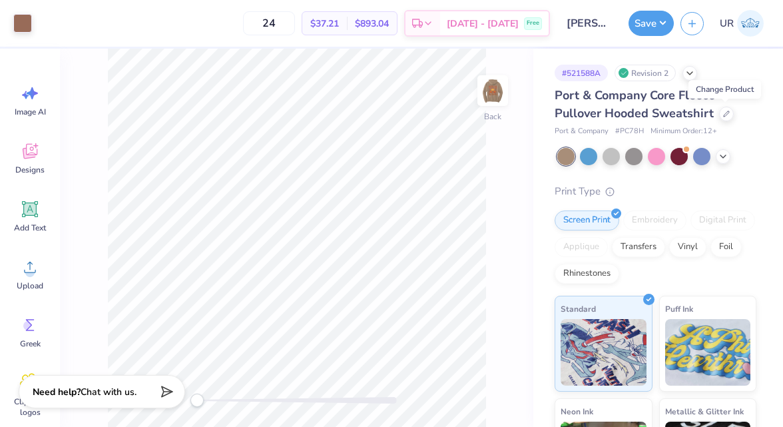
click at [631, 133] on span "# PC78H" at bounding box center [629, 131] width 29 height 11
copy span "PC78H"
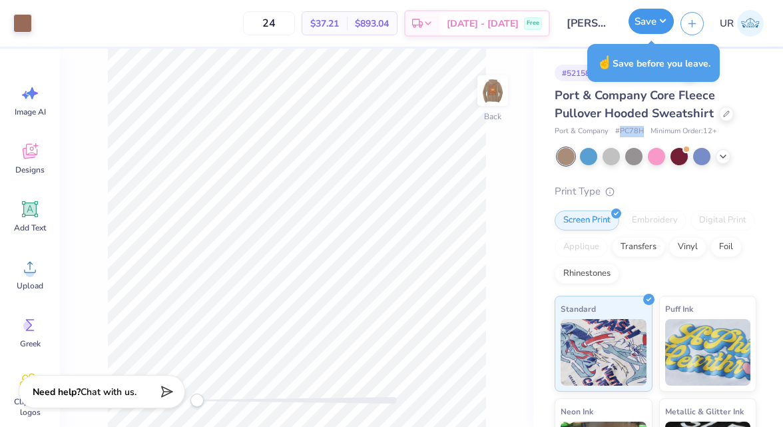
click at [647, 27] on button "Save" at bounding box center [651, 21] width 45 height 25
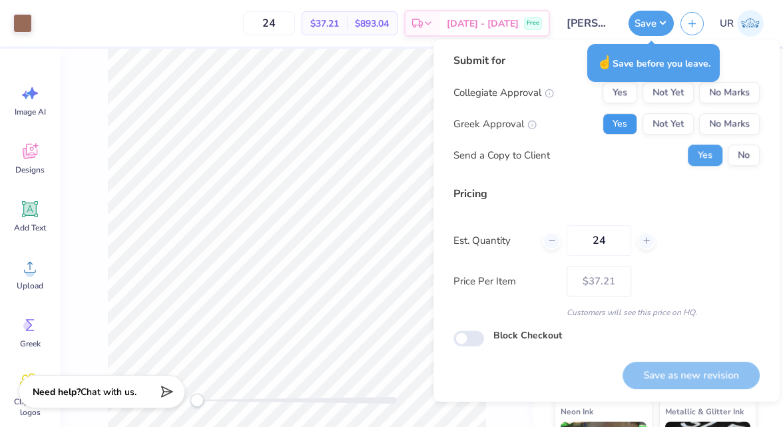
click at [629, 119] on button "Yes" at bounding box center [620, 123] width 35 height 21
click at [755, 89] on button "No Marks" at bounding box center [729, 92] width 61 height 21
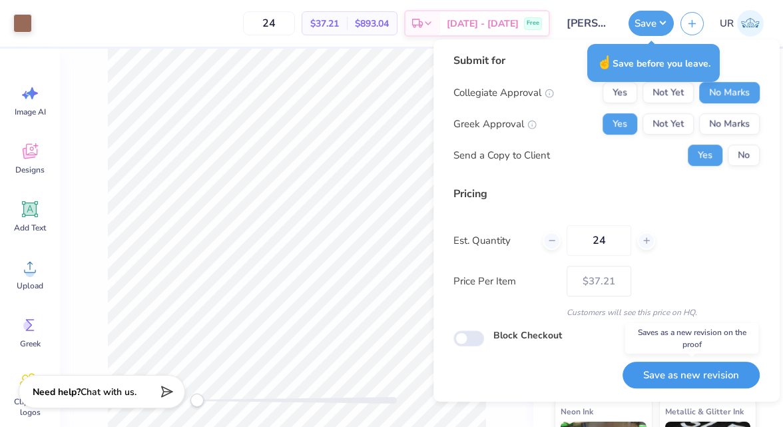
click at [710, 378] on button "Save as new revision" at bounding box center [691, 375] width 137 height 27
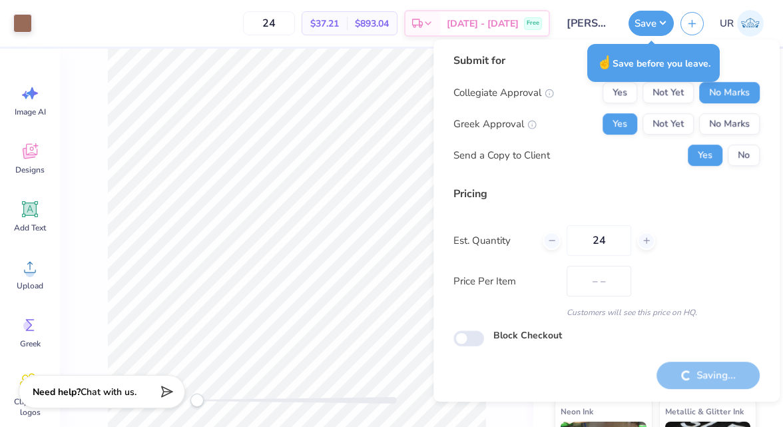
type input "$37.21"
